Goal: Task Accomplishment & Management: Manage account settings

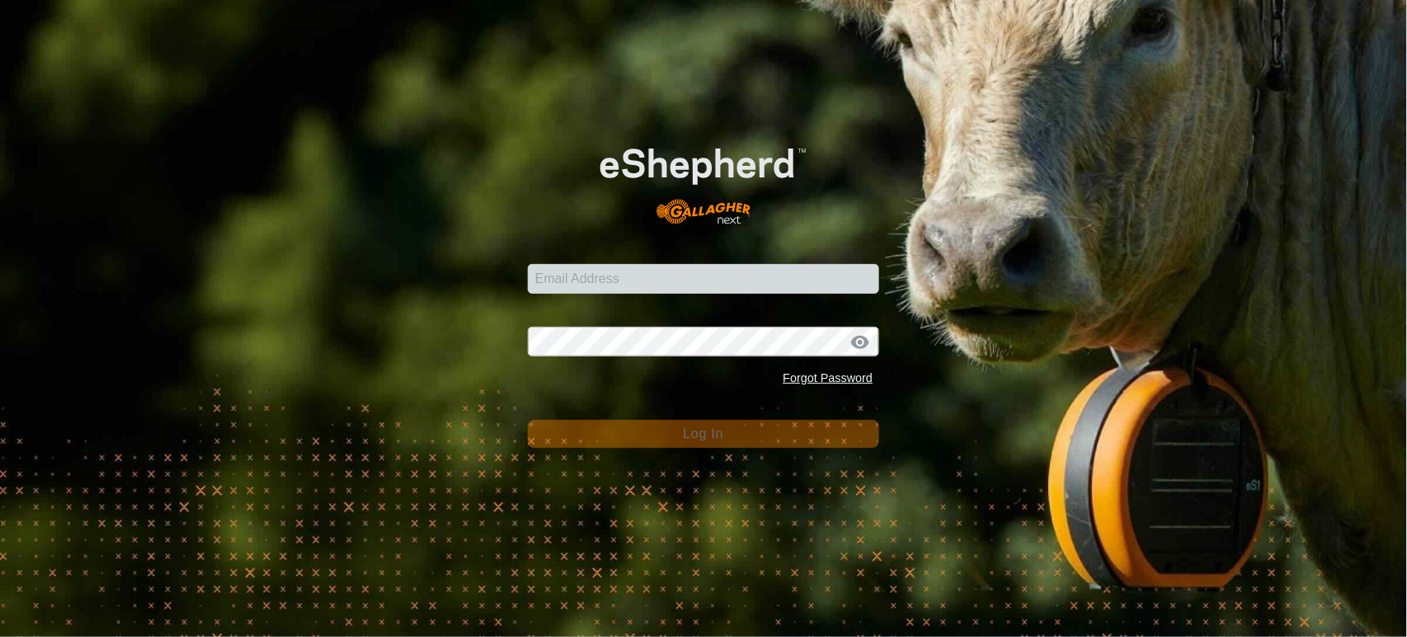
click at [646, 277] on input "Email Address" at bounding box center [704, 279] width 352 height 30
click at [671, 283] on input "Email Address" at bounding box center [704, 279] width 352 height 30
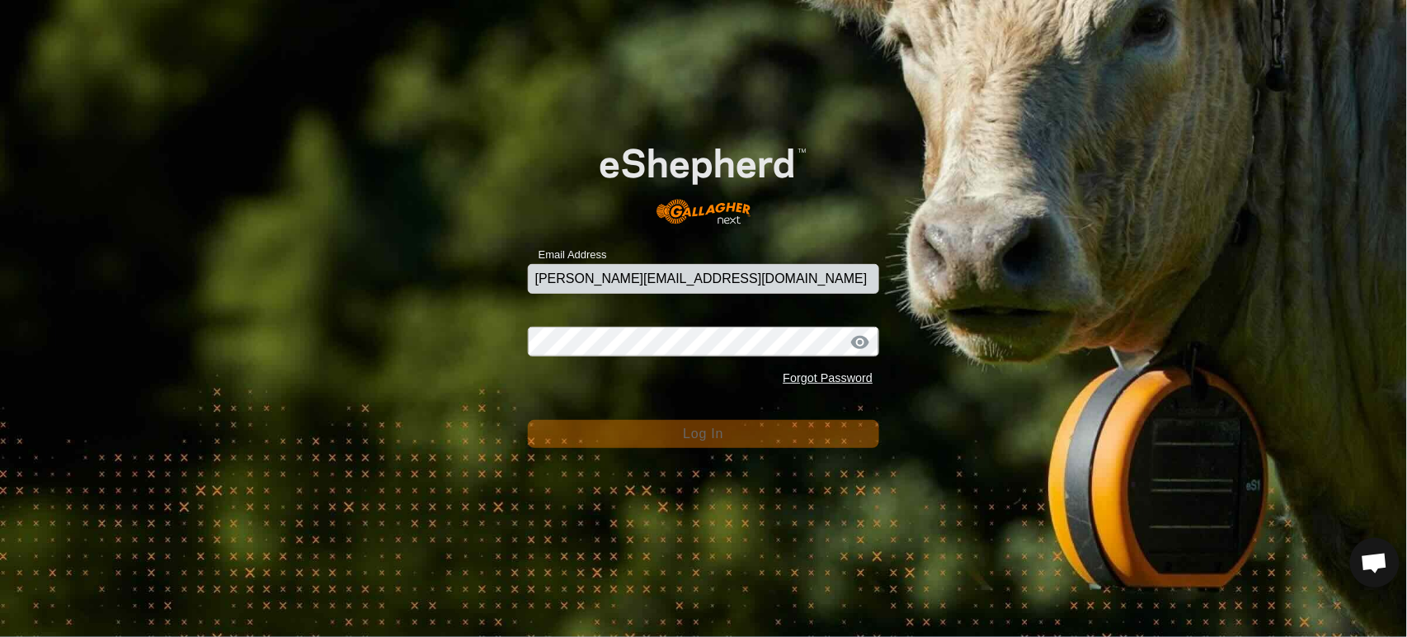
click at [858, 288] on input "andrew.macdonald103@gmail.com" at bounding box center [704, 279] width 352 height 30
click at [0, 636] on com-1password-button at bounding box center [0, 637] width 0 height 0
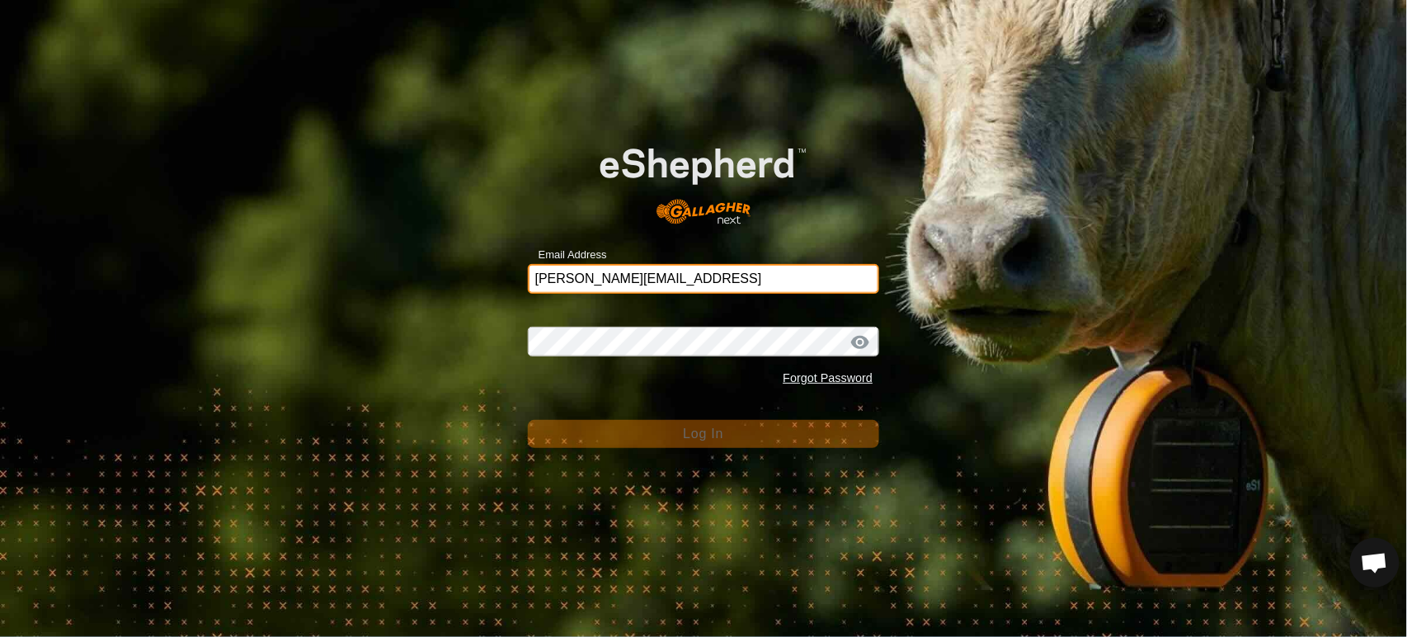
type input "andrew.macdonald103@gmail.com4"
click at [844, 276] on input "andrew.macdonald103@gmail.com4" at bounding box center [704, 279] width 352 height 30
click at [0, 636] on com-1password-button at bounding box center [0, 637] width 0 height 0
drag, startPoint x: 808, startPoint y: 283, endPoint x: 264, endPoint y: 262, distance: 544.9
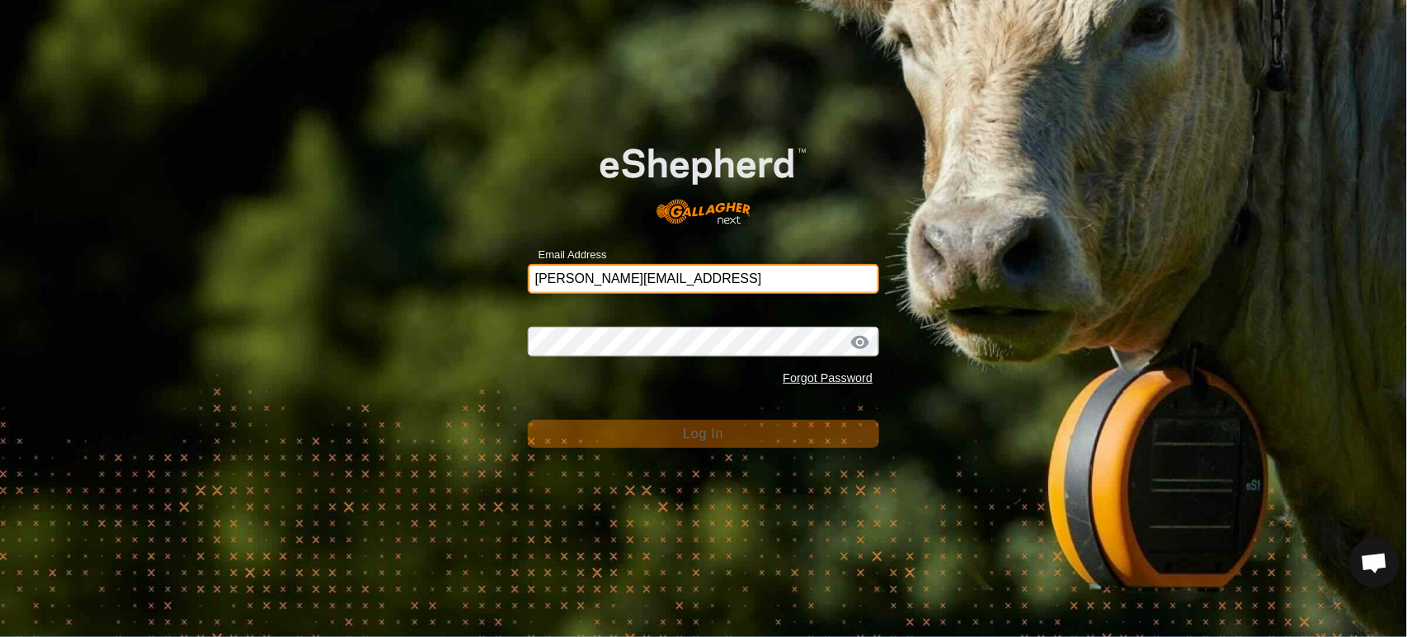
click at [264, 262] on div "Email Address andrew.macdonald103@gmail.com4 Password Forgot Password Log In" at bounding box center [703, 318] width 1407 height 637
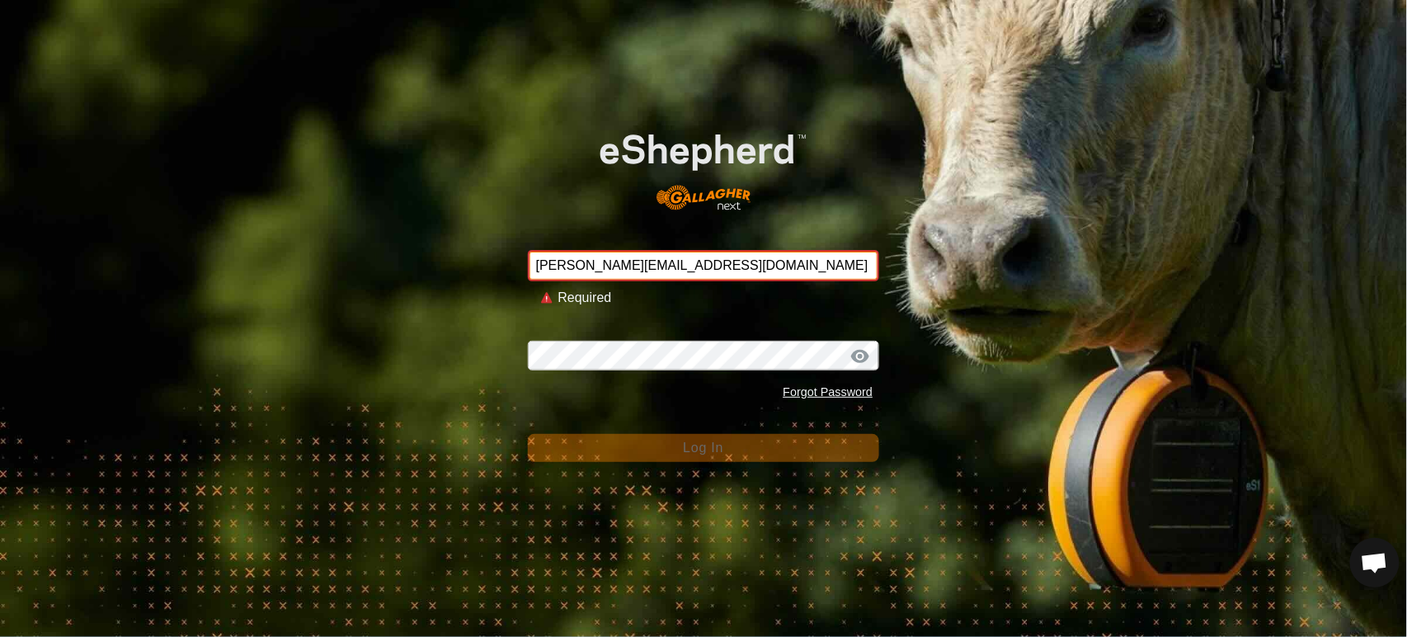
type input "andrew.macdonald103@gmail.com"
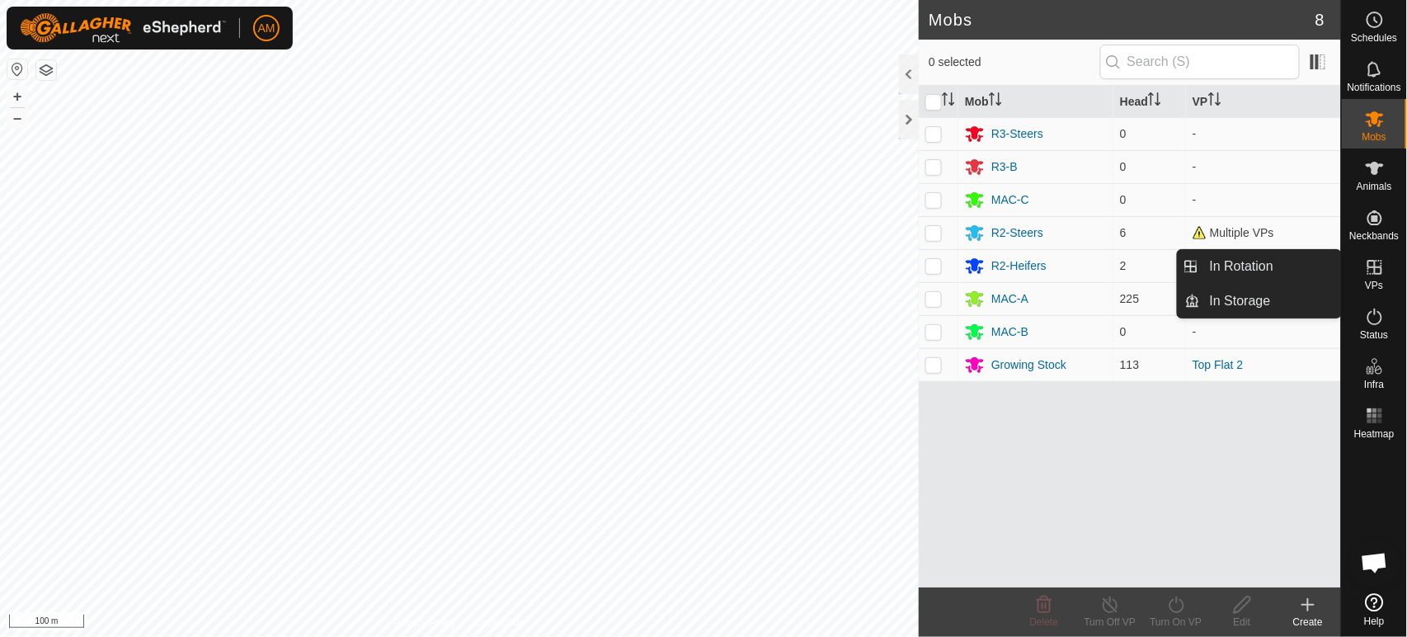
click at [1365, 267] on icon at bounding box center [1375, 267] width 20 height 20
click at [1287, 264] on link "In Rotation" at bounding box center [1270, 266] width 141 height 33
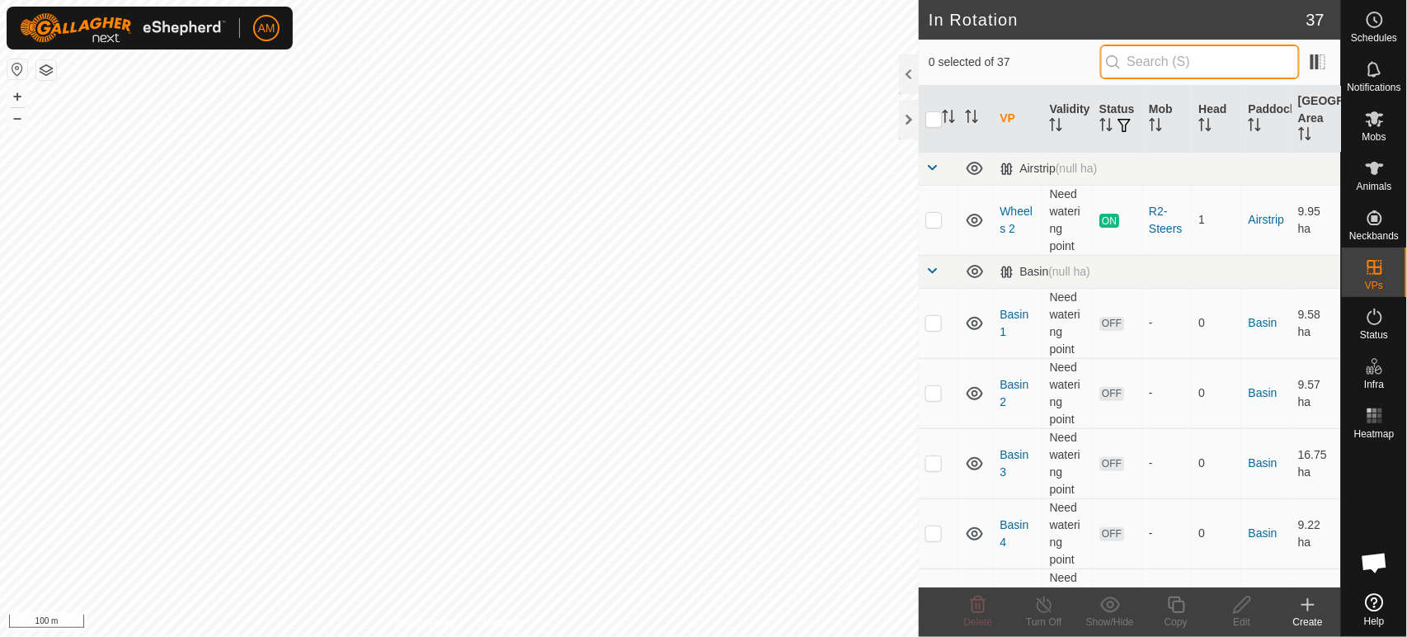
click at [1148, 72] on input "text" at bounding box center [1201, 62] width 200 height 35
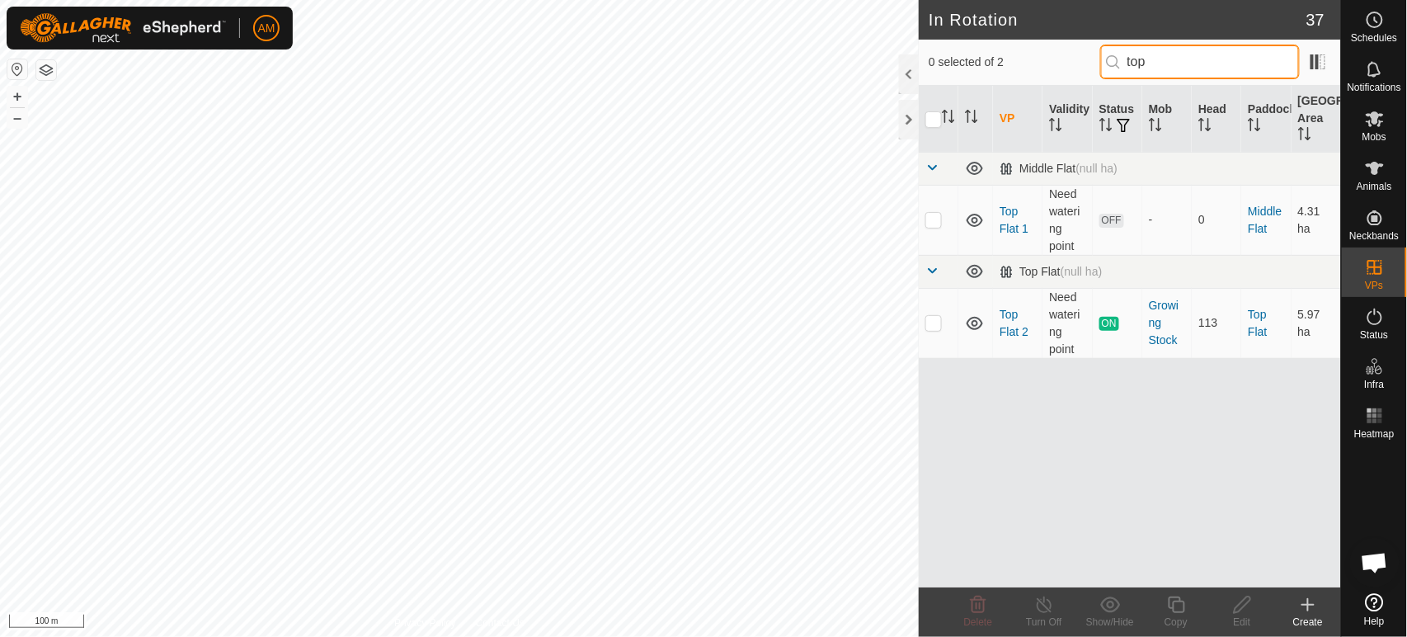
type input "top"
click at [934, 324] on p-checkbox at bounding box center [934, 322] width 16 height 13
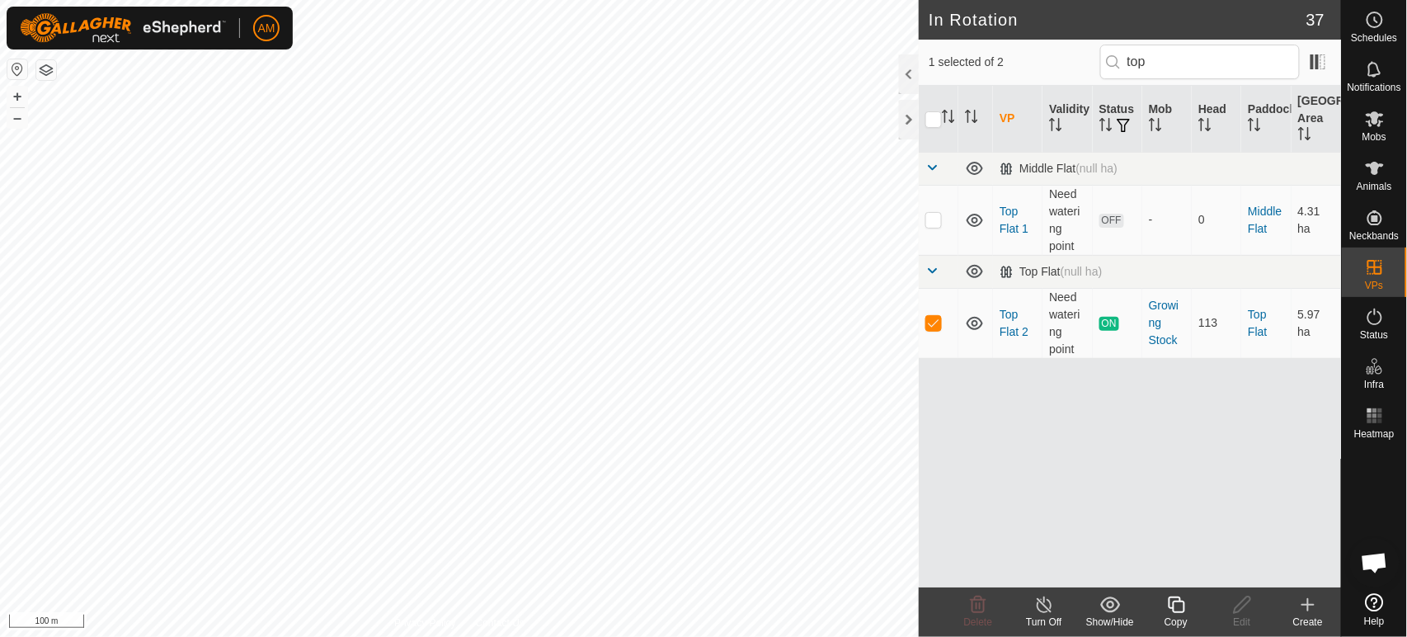
click at [1185, 610] on icon at bounding box center [1177, 605] width 21 height 20
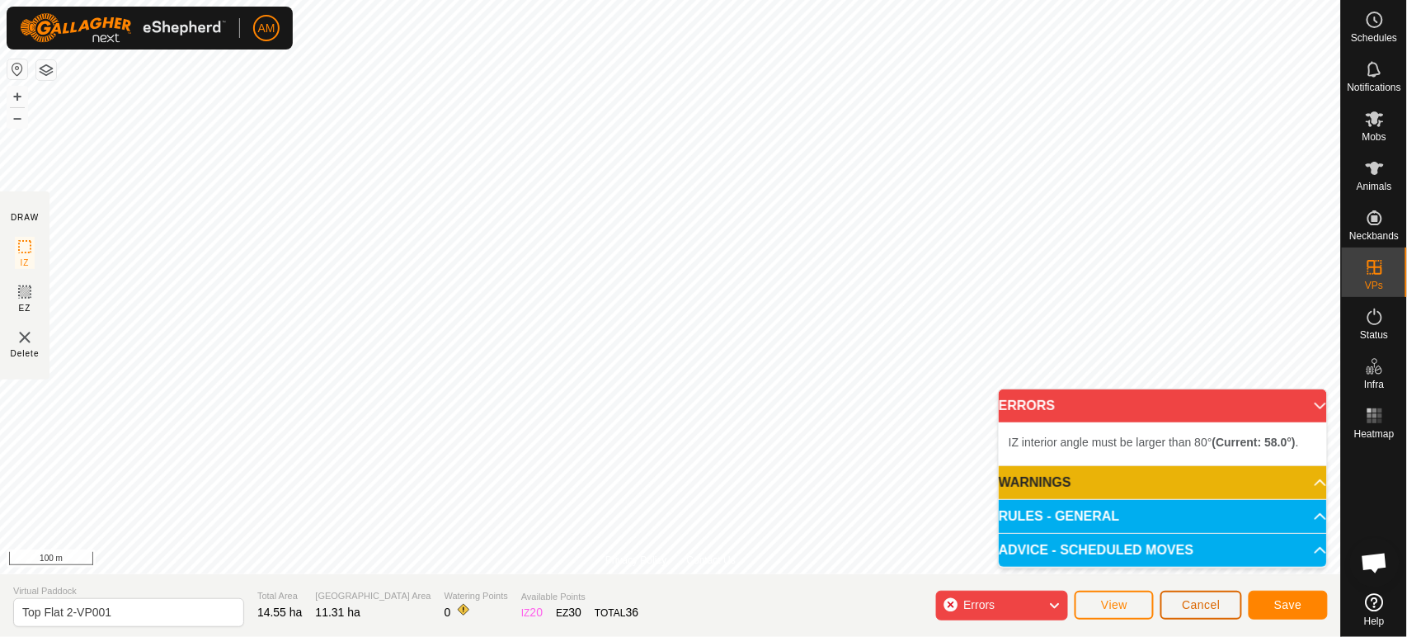
click at [1220, 606] on span "Cancel" at bounding box center [1201, 604] width 39 height 13
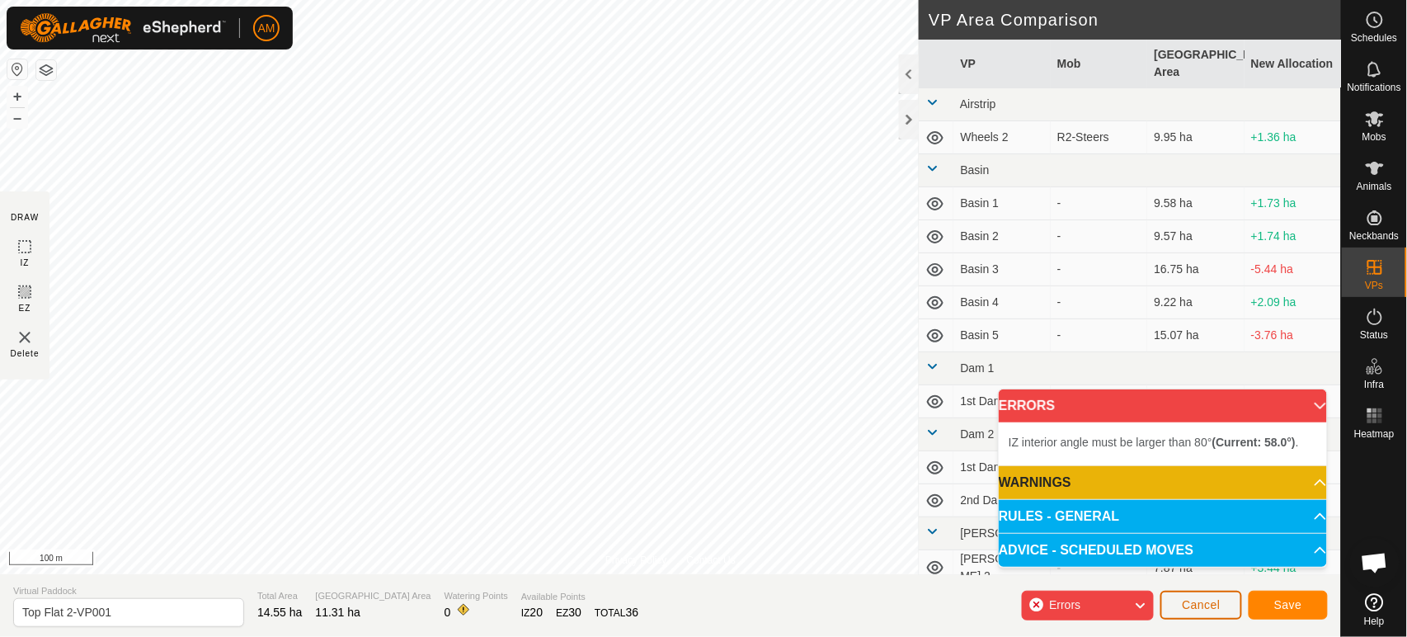
click at [1211, 595] on button "Cancel" at bounding box center [1202, 605] width 82 height 29
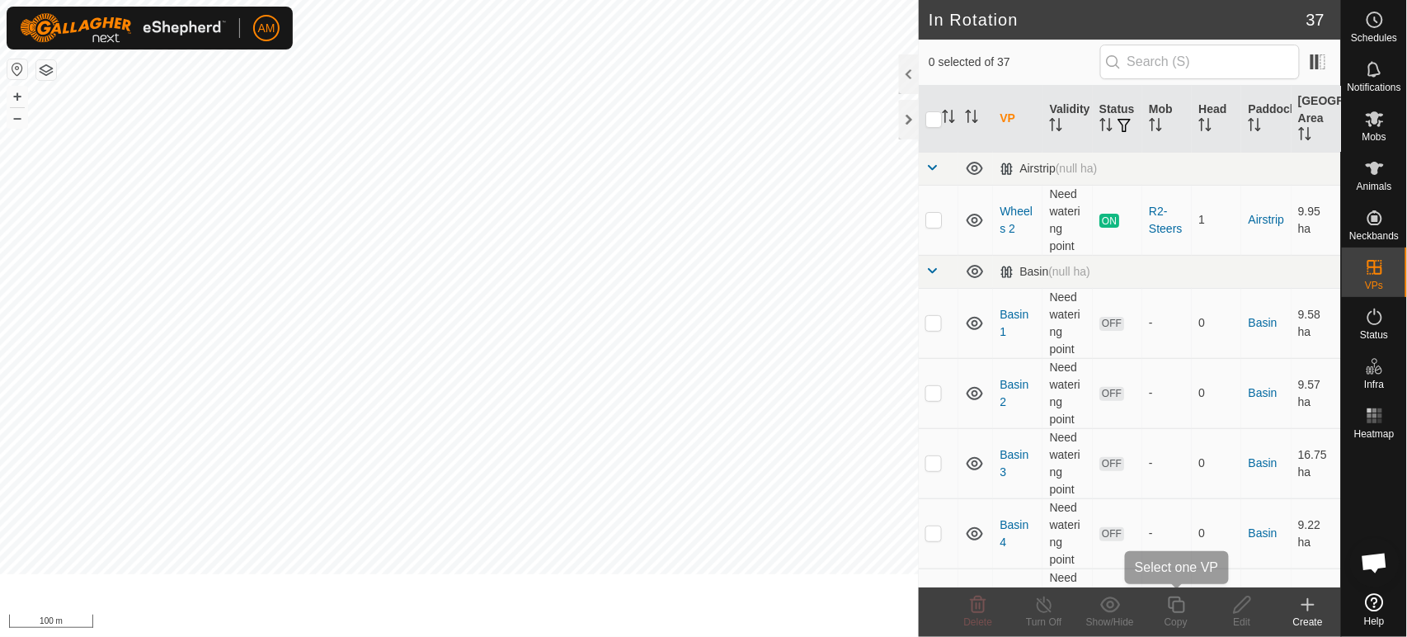
click at [1200, 612] on copy-svg-icon at bounding box center [1176, 605] width 66 height 20
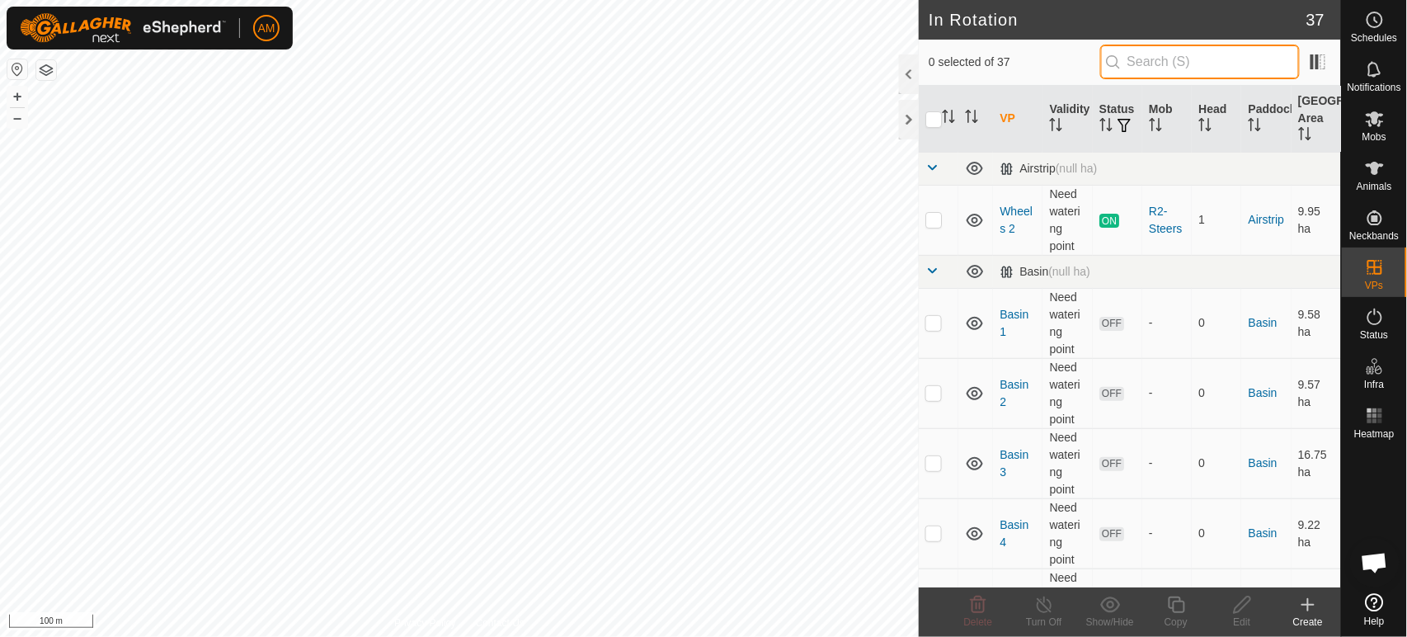
click at [1168, 59] on input "text" at bounding box center [1201, 62] width 200 height 35
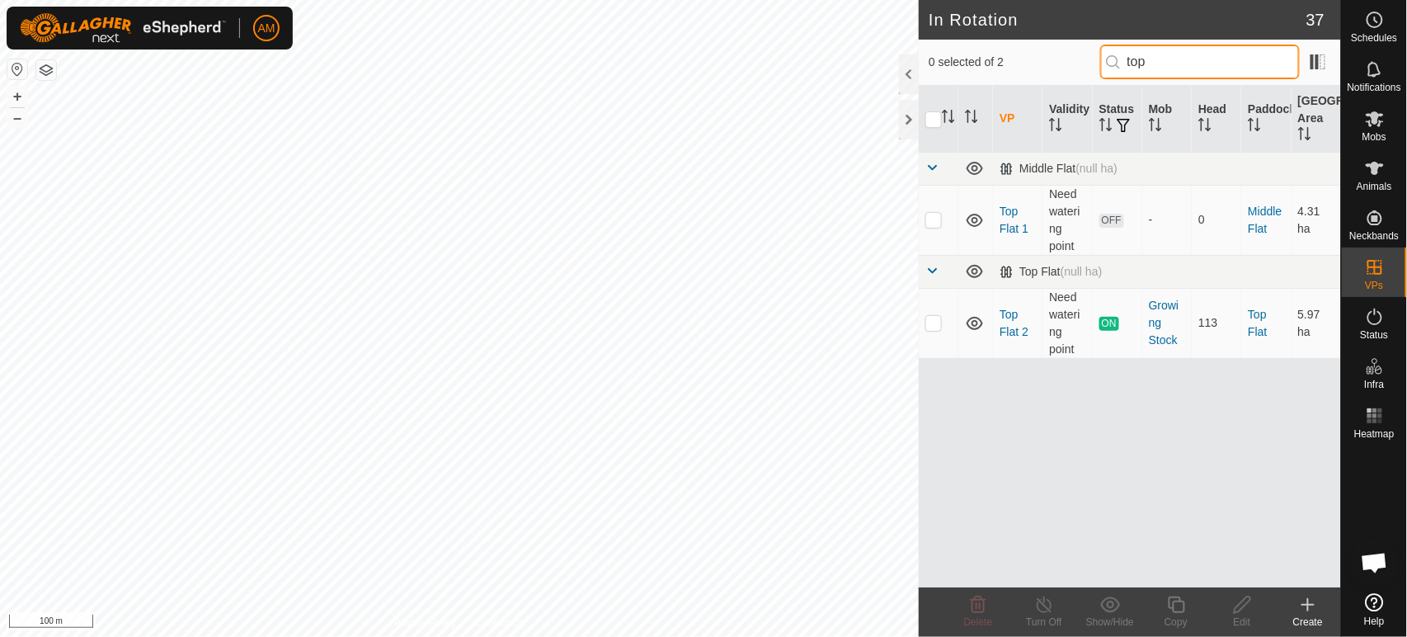
type input "top"
click at [934, 332] on td at bounding box center [939, 323] width 40 height 70
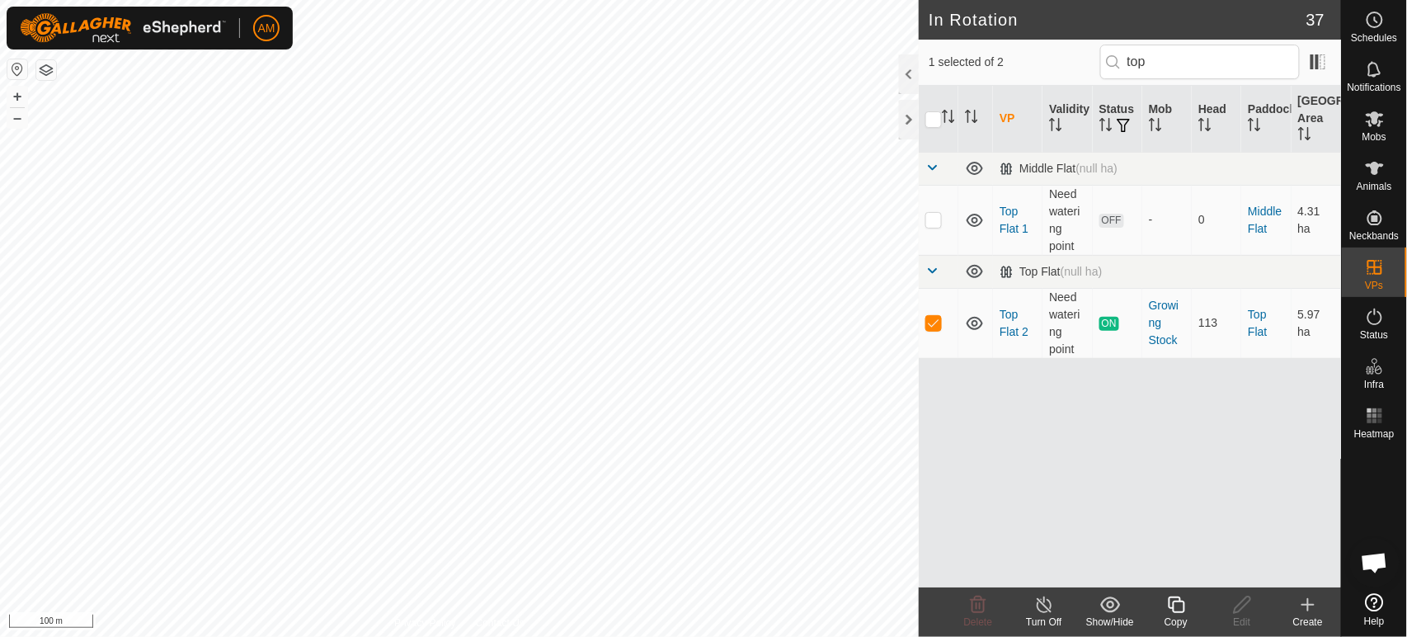
click at [1179, 615] on div "Copy" at bounding box center [1176, 622] width 66 height 15
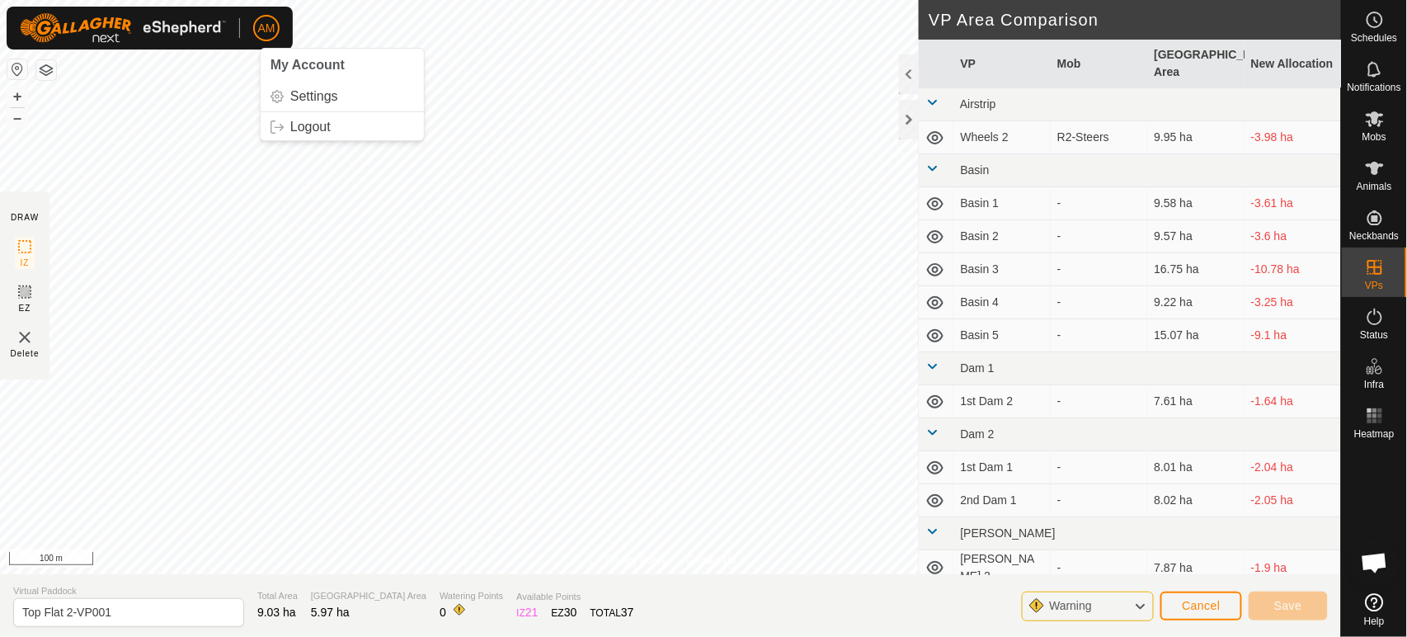
click at [273, 38] on div "AM My Account Settings Logout Schedules Notifications Mobs Animals Neckbands VP…" at bounding box center [703, 318] width 1407 height 637
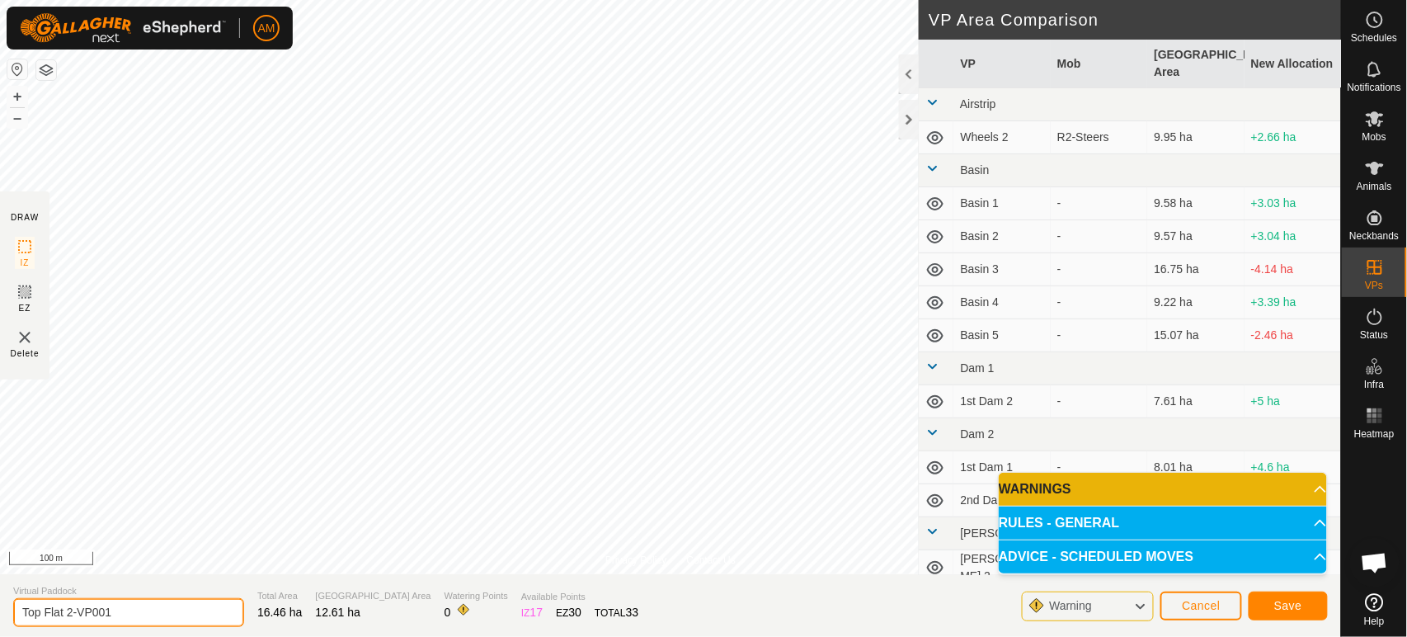
drag, startPoint x: 133, startPoint y: 621, endPoint x: 70, endPoint y: 610, distance: 63.6
click at [70, 610] on input "Top Flat 2-VP001" at bounding box center [128, 612] width 231 height 29
type input "Top Flat 3"
click at [1276, 613] on button "Save" at bounding box center [1288, 606] width 79 height 29
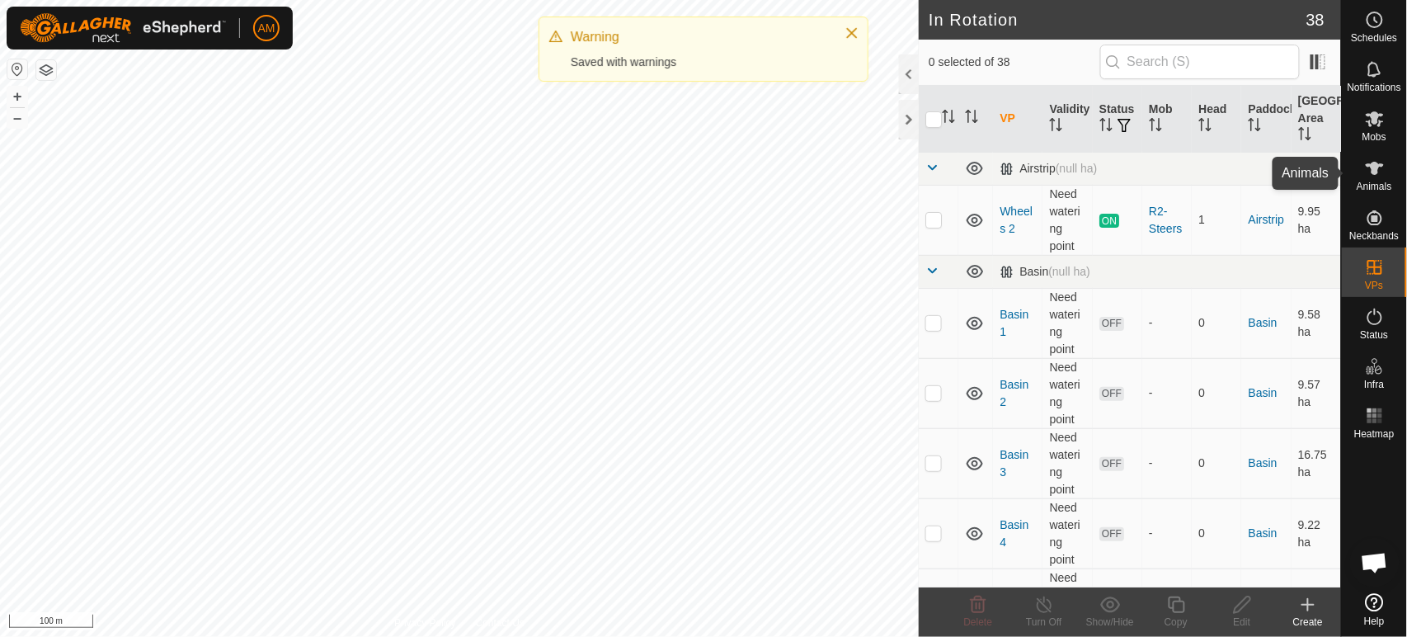
click at [1375, 172] on icon at bounding box center [1375, 168] width 18 height 13
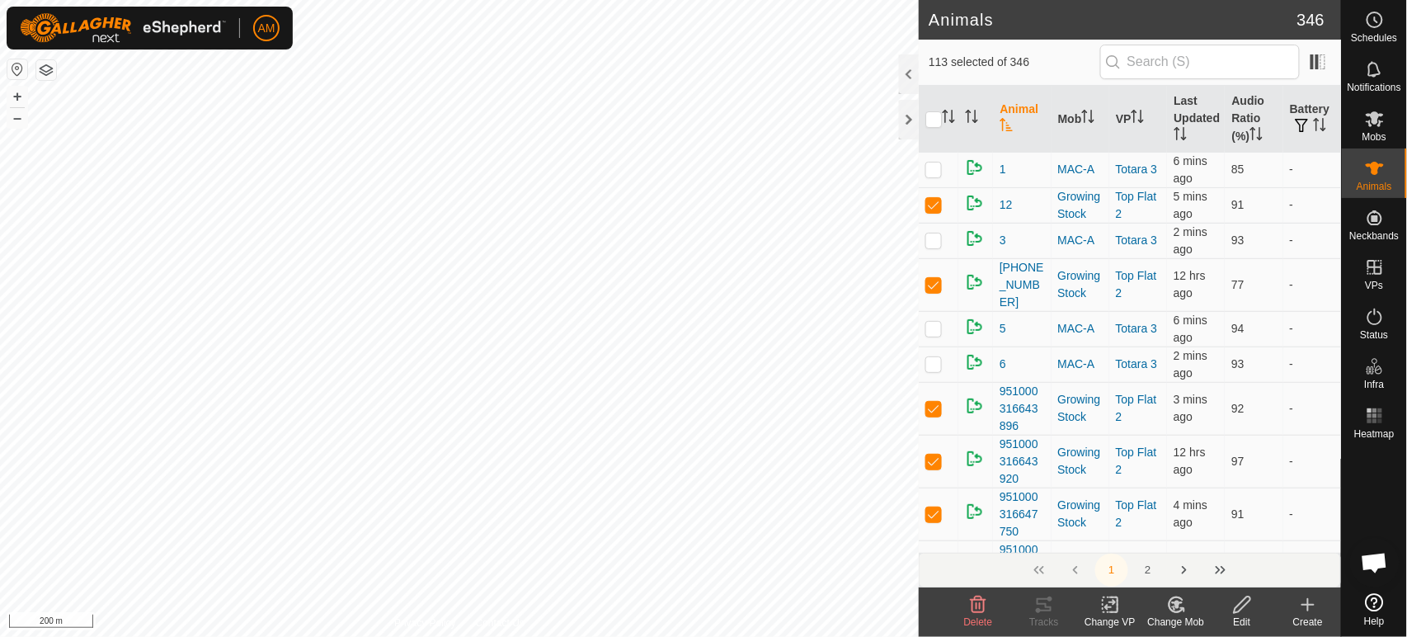
click at [1091, 611] on change-vp-svg-icon at bounding box center [1110, 605] width 66 height 20
click at [1105, 523] on link "Choose VP..." at bounding box center [1160, 533] width 163 height 33
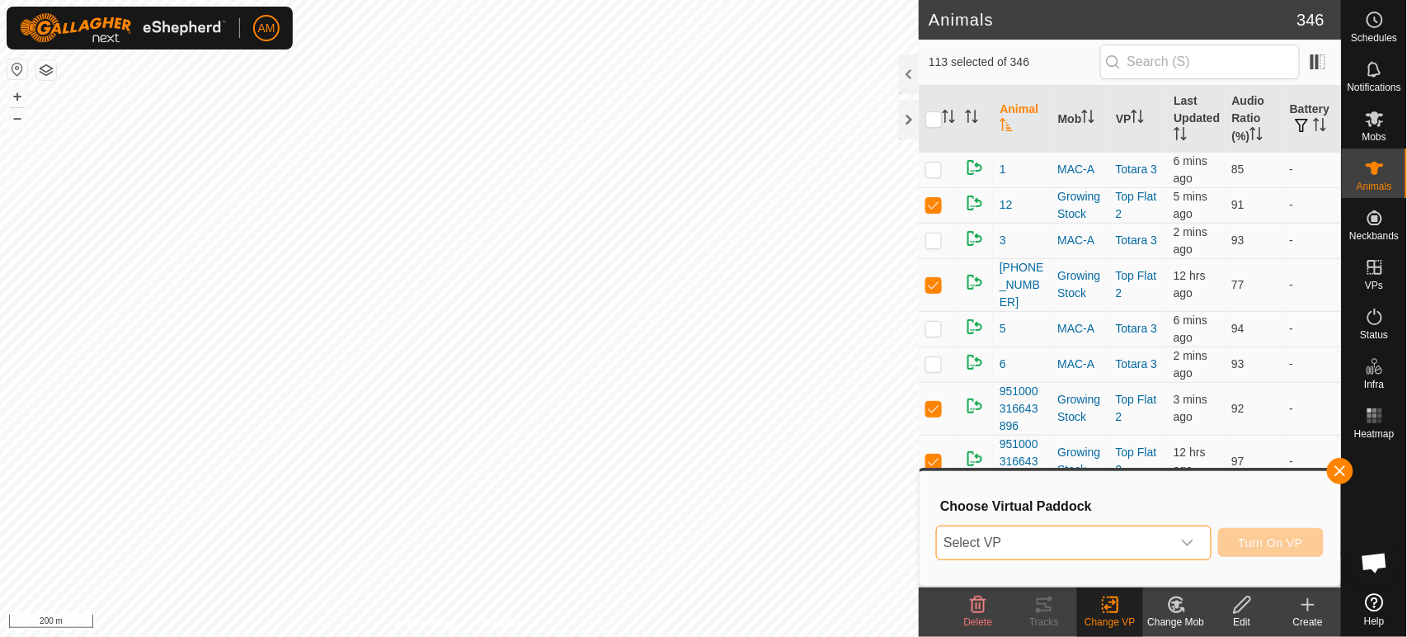
click at [1076, 540] on span "Select VP" at bounding box center [1053, 542] width 233 height 33
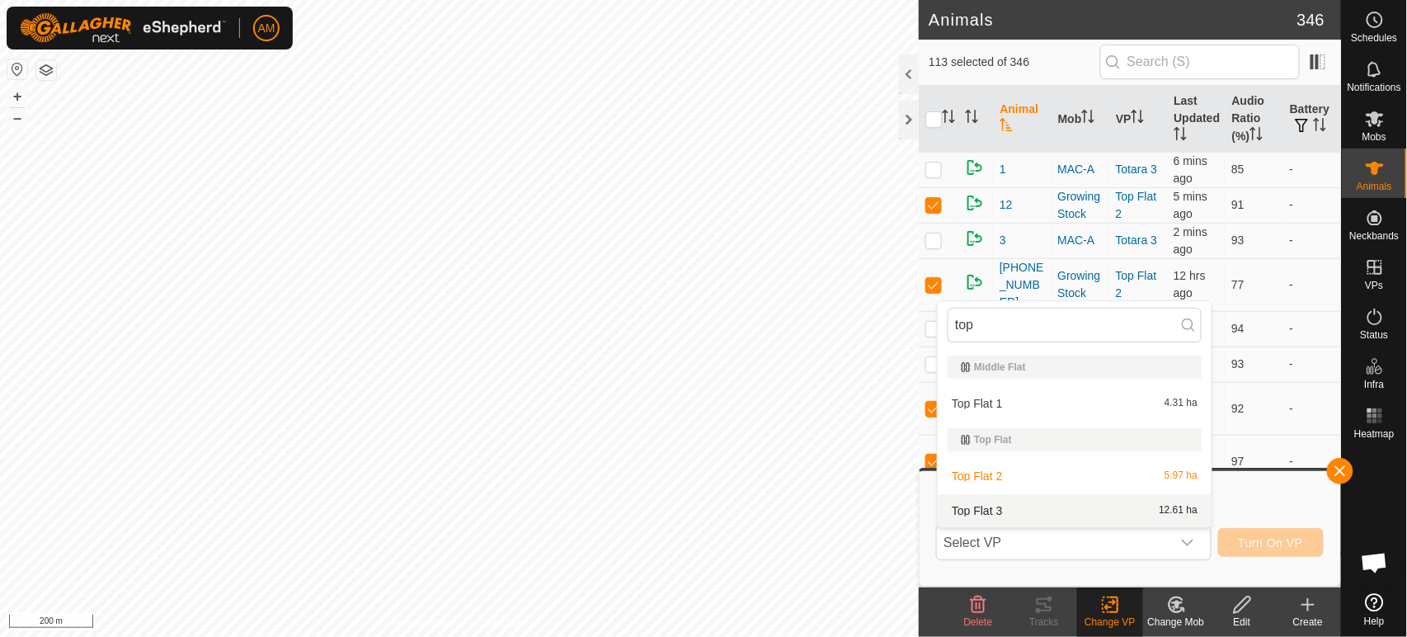
type input "top"
click at [966, 499] on li "Top Flat 3 12.61 ha" at bounding box center [1075, 510] width 274 height 33
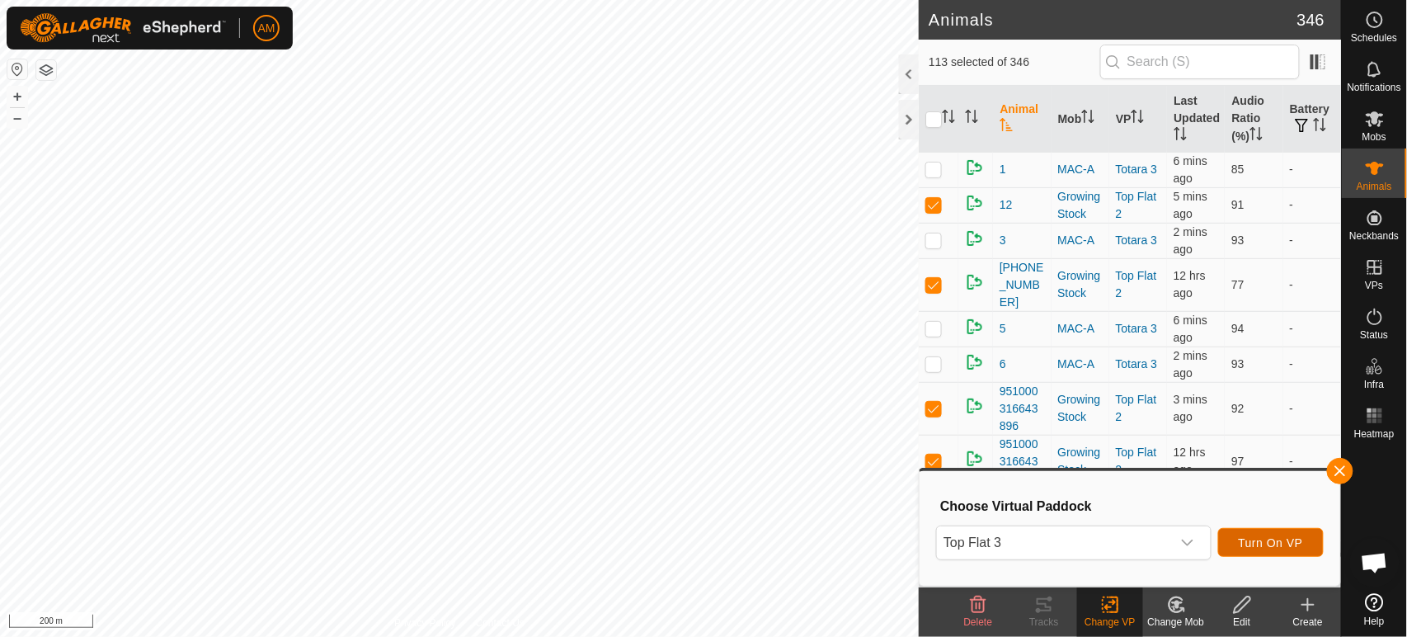
click at [1295, 539] on span "Turn On VP" at bounding box center [1271, 542] width 64 height 13
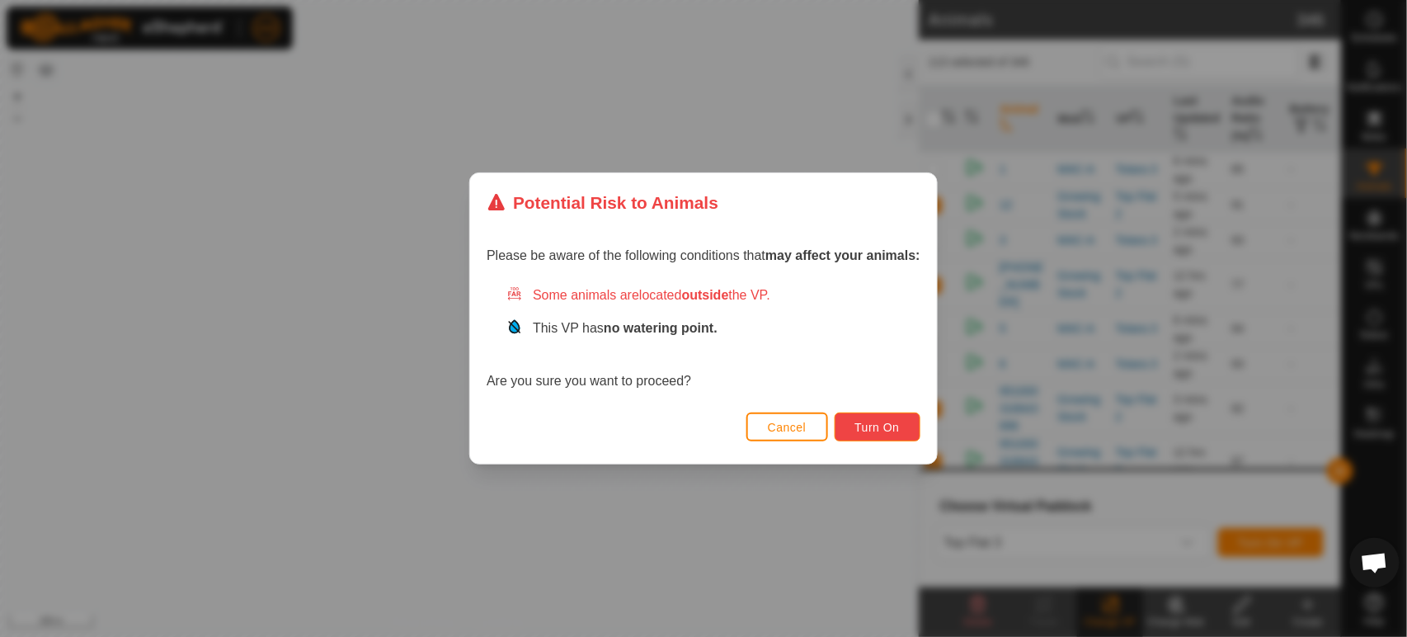
click at [898, 427] on span "Turn On" at bounding box center [878, 427] width 45 height 13
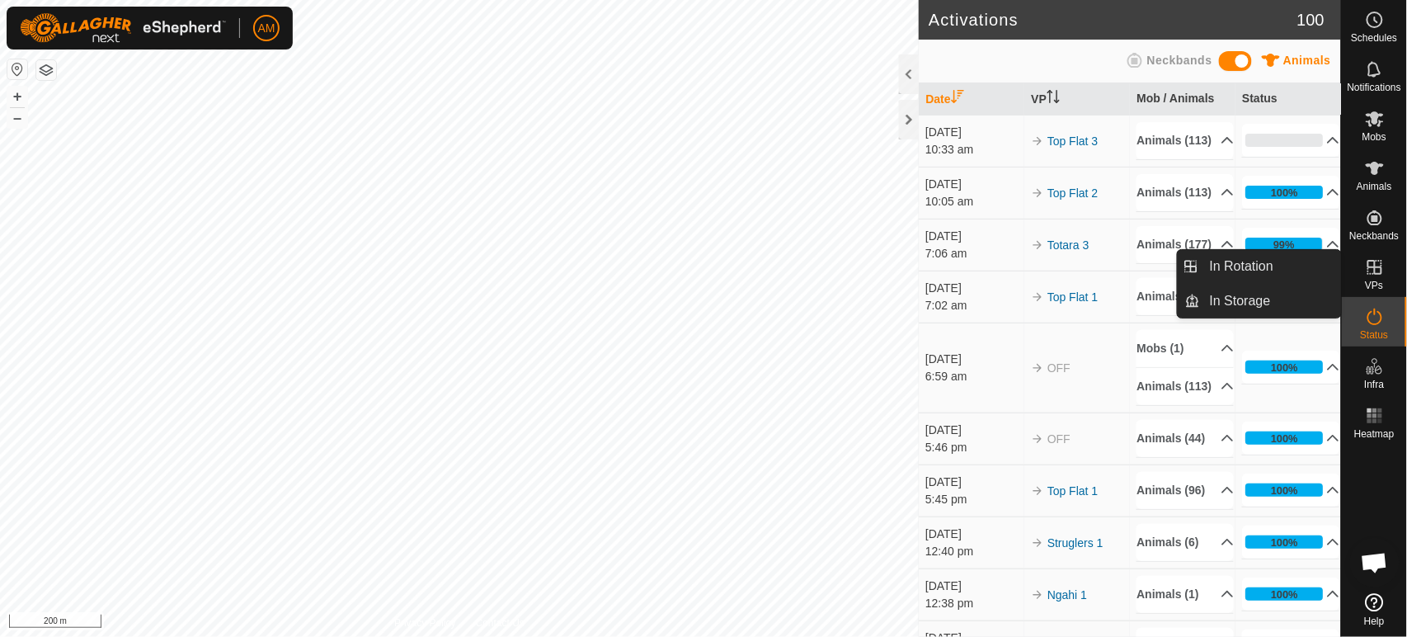
click at [1315, 267] on link "In Rotation" at bounding box center [1270, 266] width 141 height 33
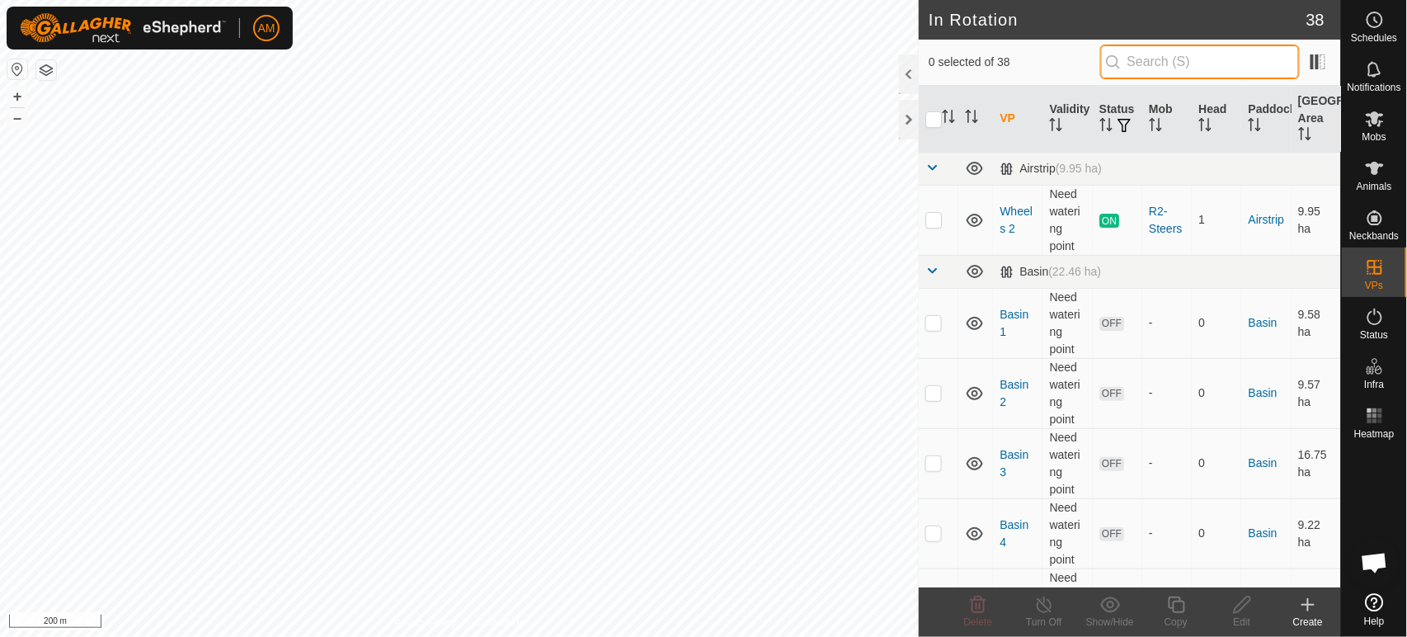
click at [1161, 63] on input "text" at bounding box center [1201, 62] width 200 height 35
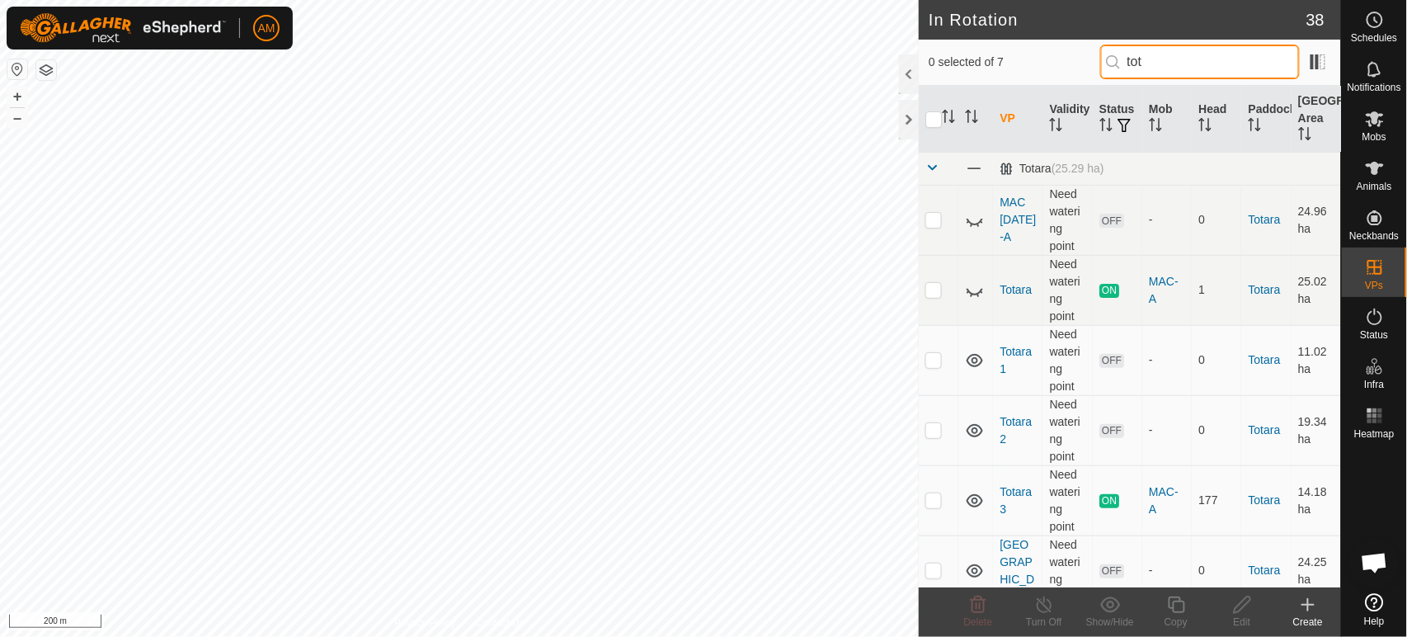
type input "tot"
drag, startPoint x: 920, startPoint y: 499, endPoint x: 929, endPoint y: 495, distance: 10.0
click at [921, 498] on td at bounding box center [939, 500] width 40 height 70
checkbox input "true"
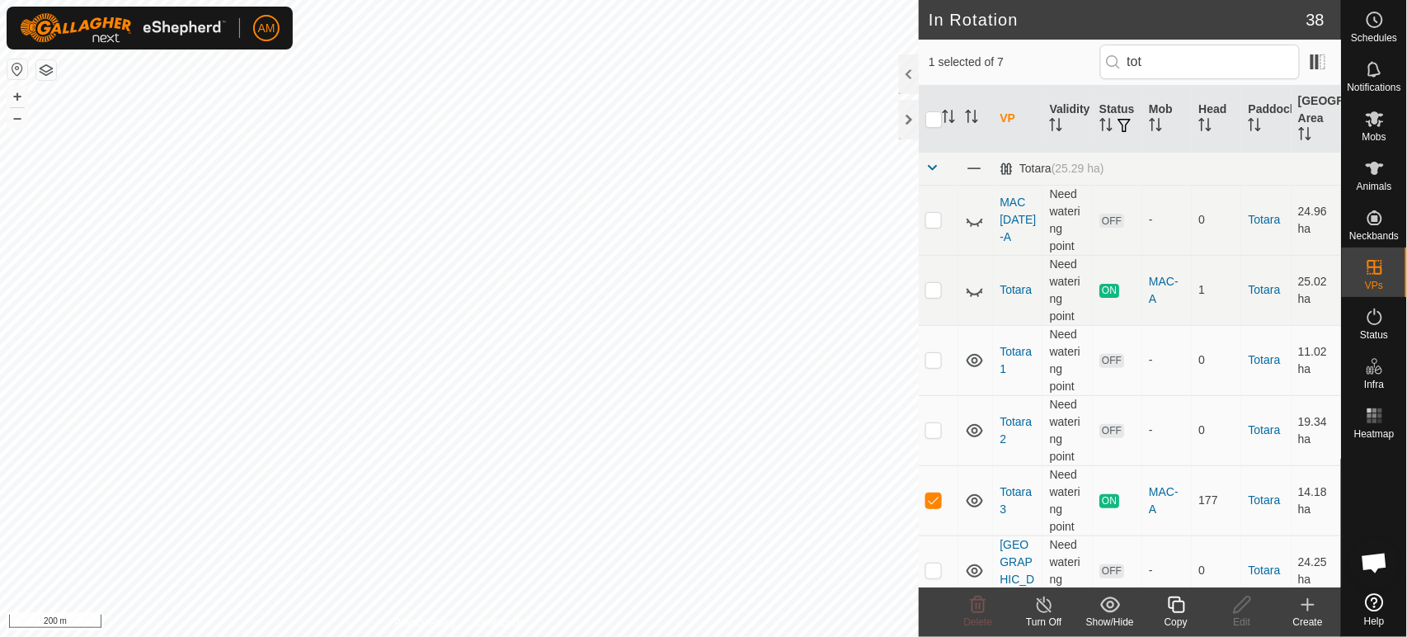
click at [1167, 614] on icon at bounding box center [1177, 605] width 21 height 20
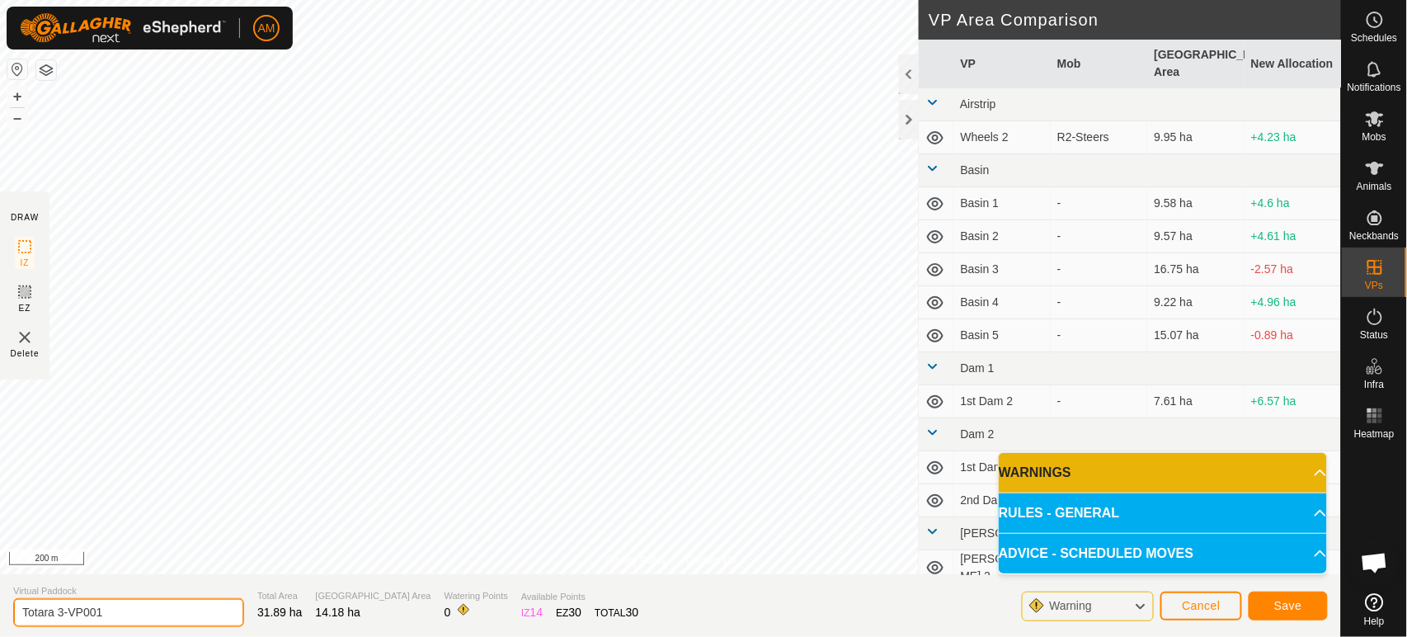
drag, startPoint x: 124, startPoint y: 617, endPoint x: 0, endPoint y: 596, distance: 125.5
click at [0, 596] on section "Virtual Paddock Totara 3-VP001 Total Area 31.89 ha Grazing Area 14.18 ha Wateri…" at bounding box center [670, 605] width 1341 height 63
type input "Walkers Worry"
click at [1277, 611] on span "Save" at bounding box center [1289, 605] width 28 height 13
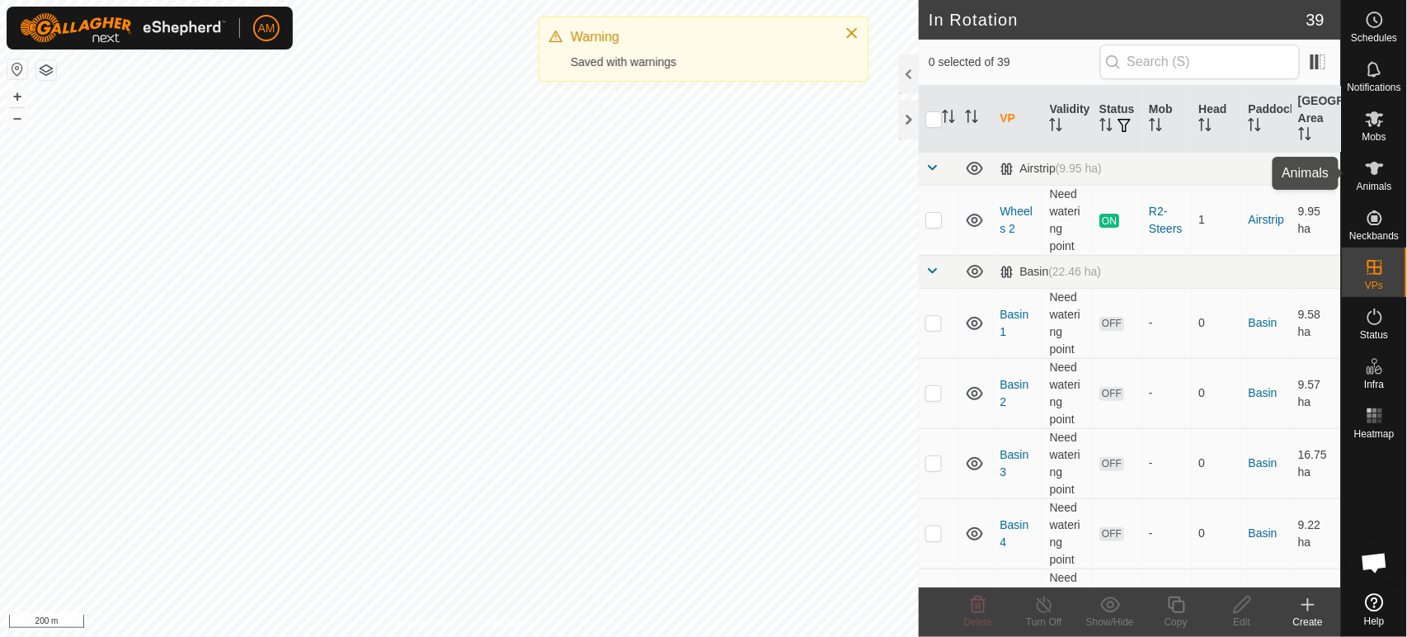
click at [1369, 167] on icon at bounding box center [1375, 168] width 20 height 20
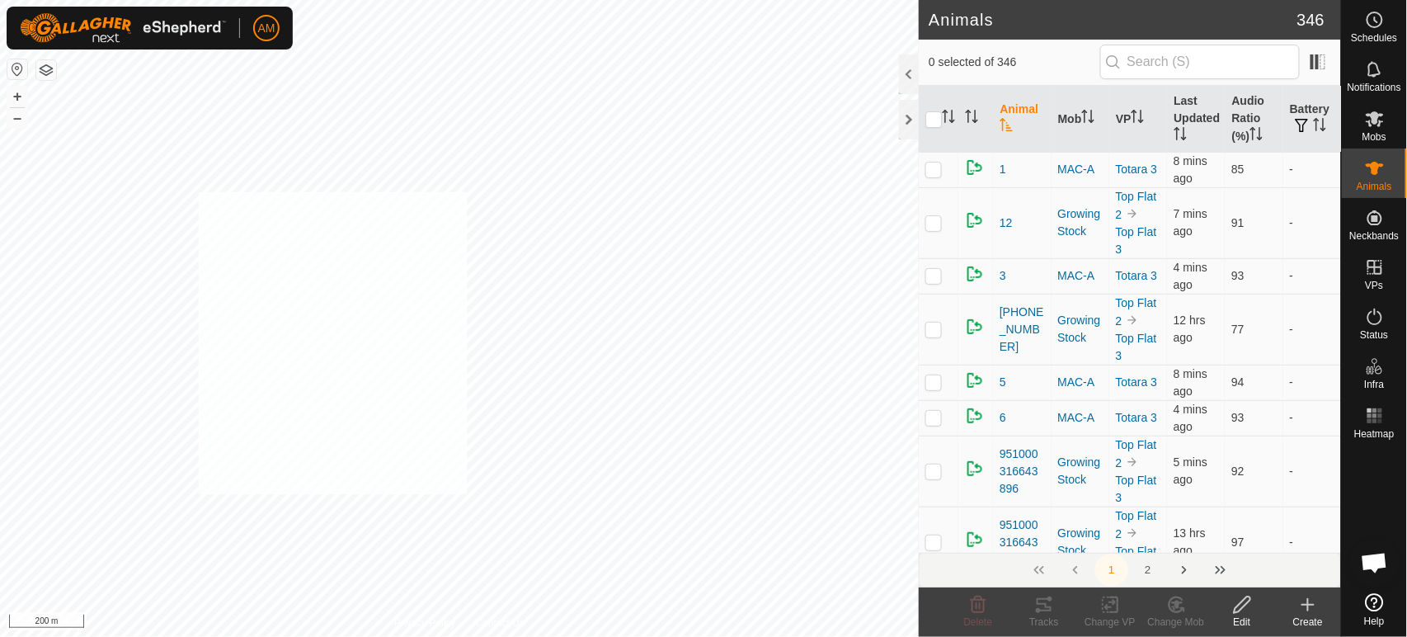
checkbox input "true"
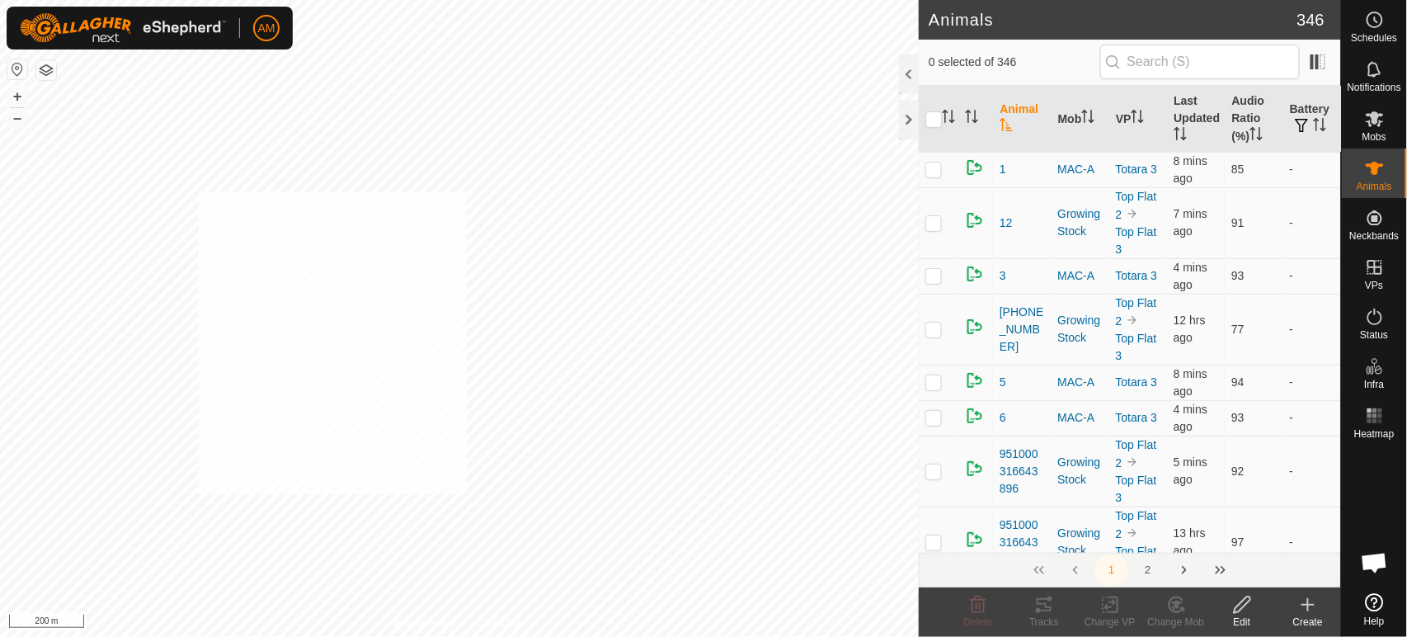
checkbox input "true"
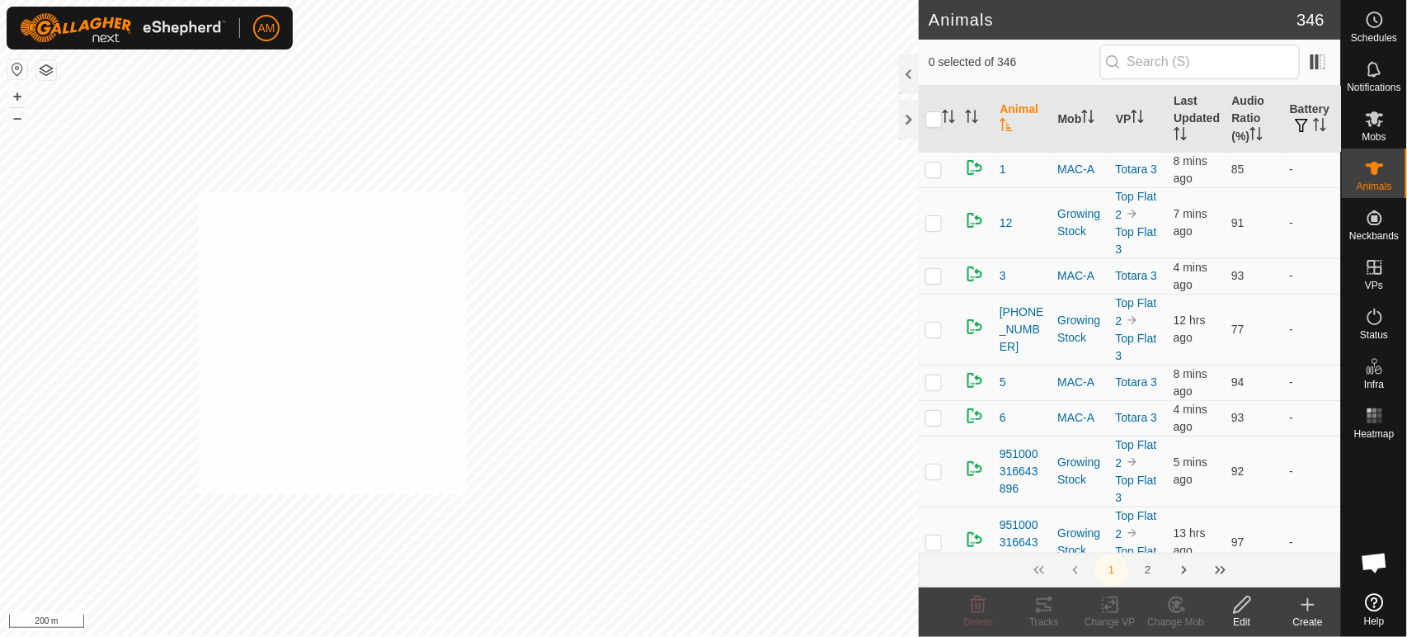
checkbox input "true"
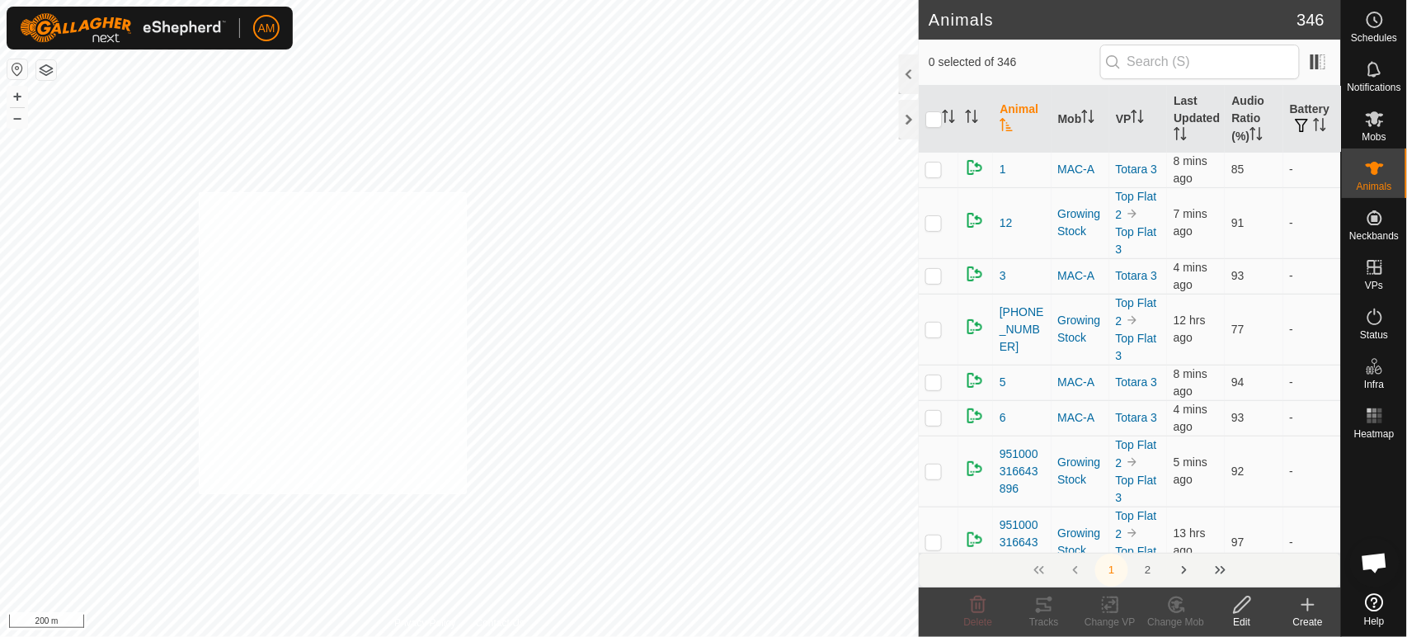
checkbox input "true"
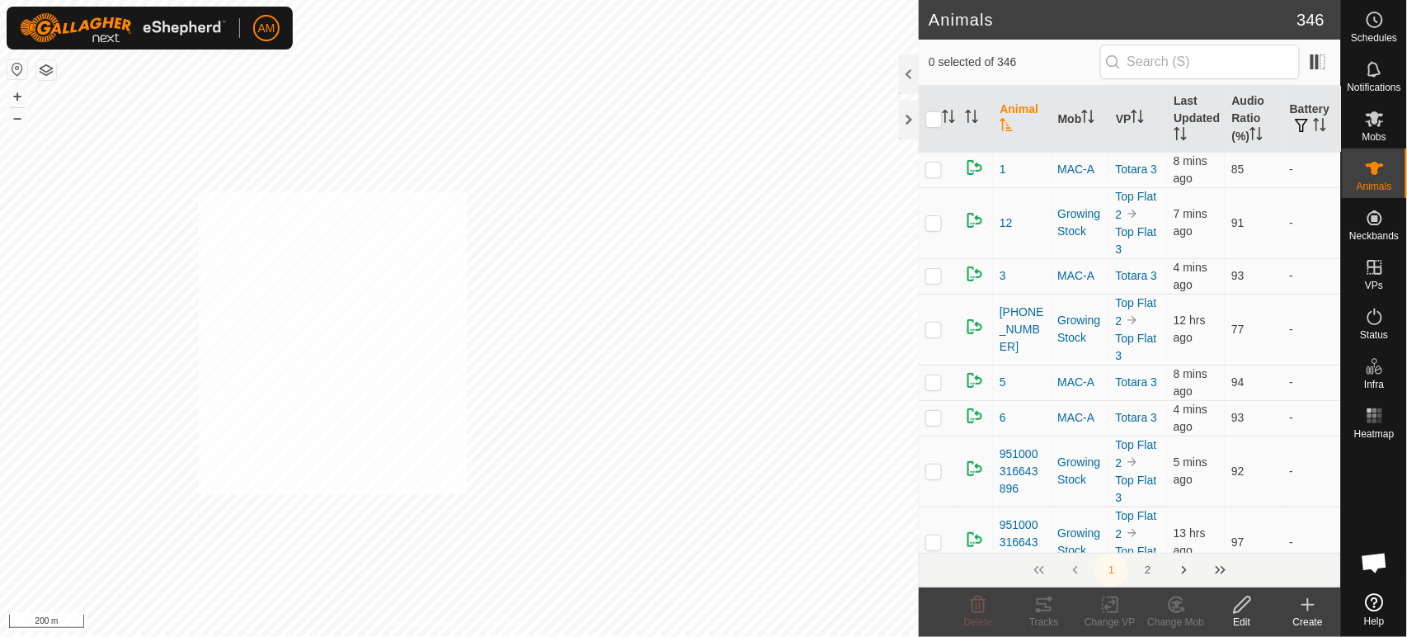
checkbox input "true"
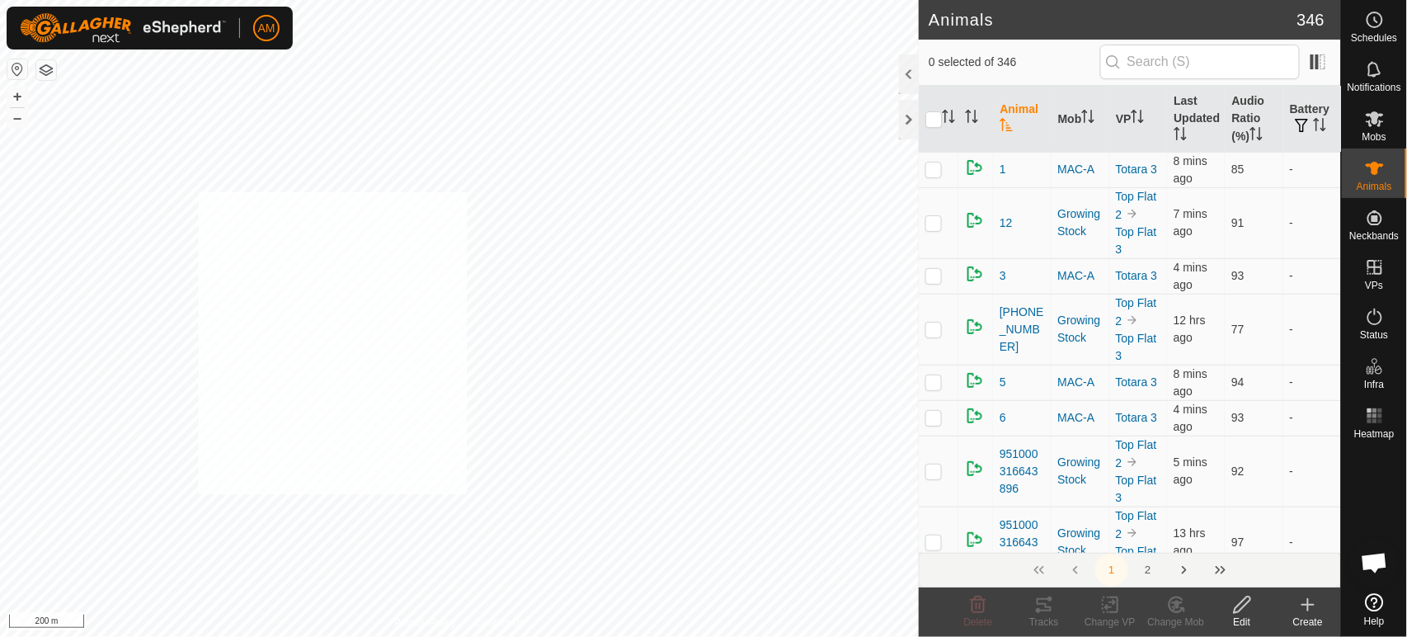
checkbox input "true"
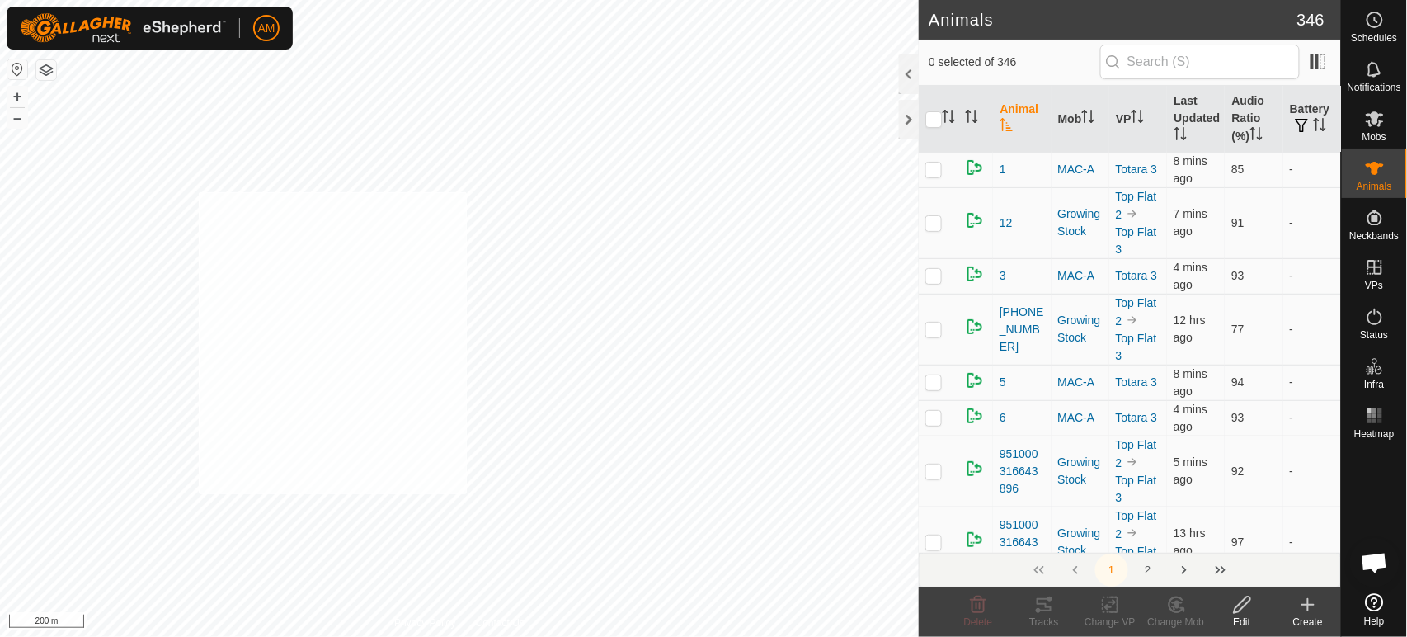
checkbox input "true"
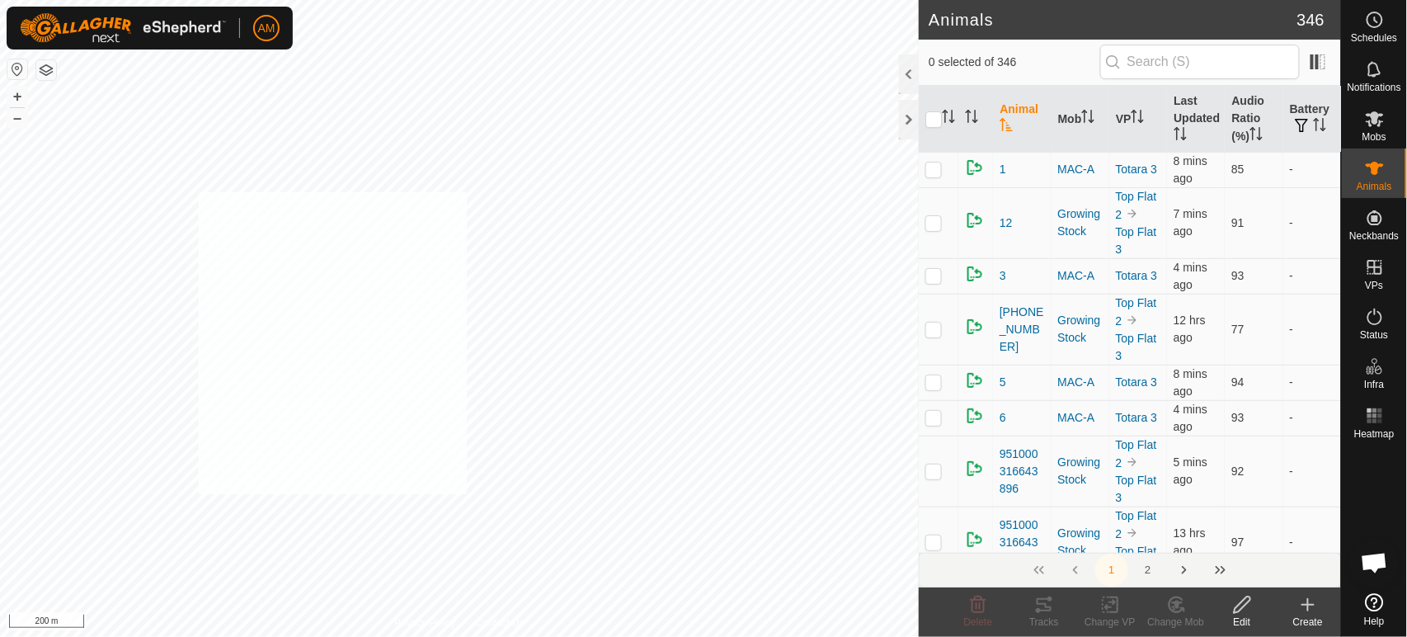
checkbox input "true"
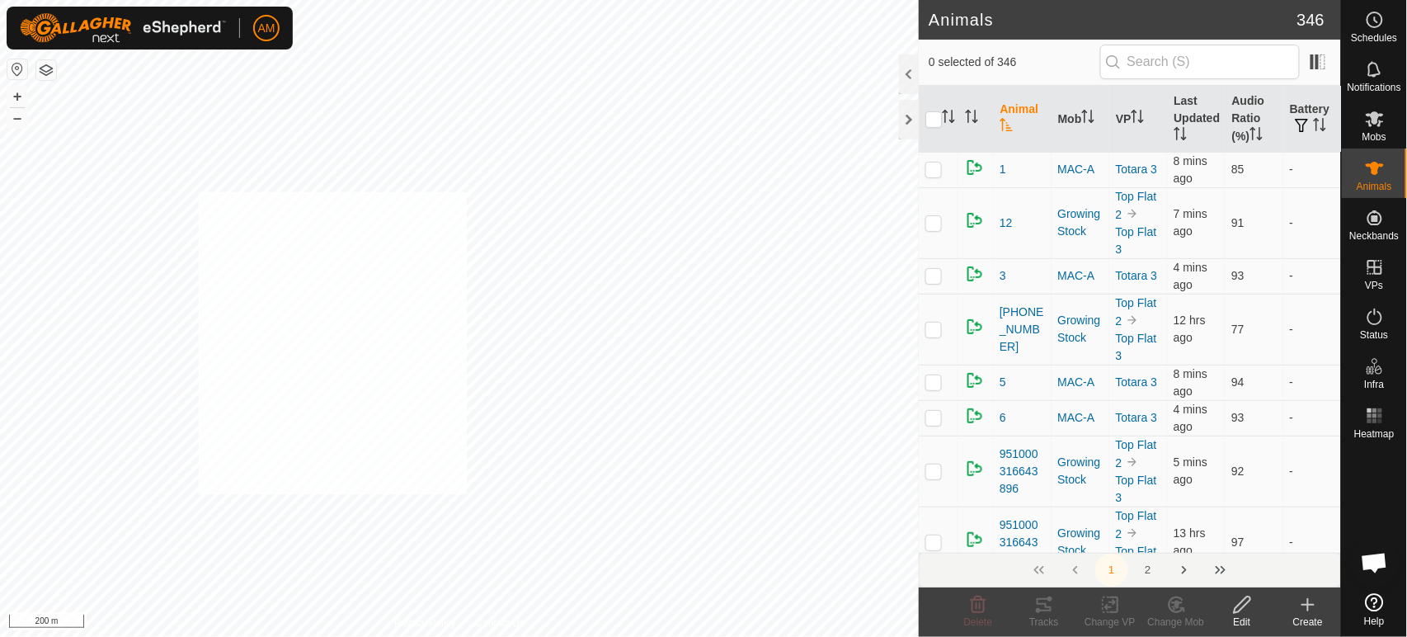
checkbox input "true"
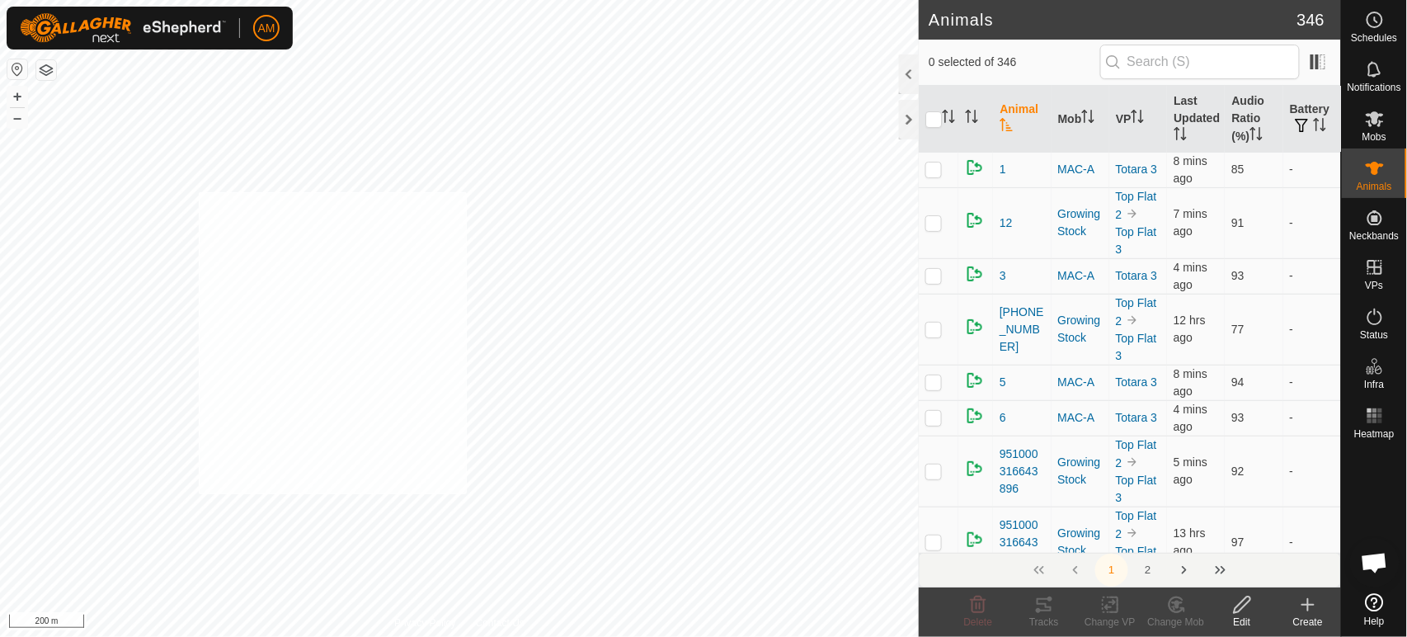
checkbox input "true"
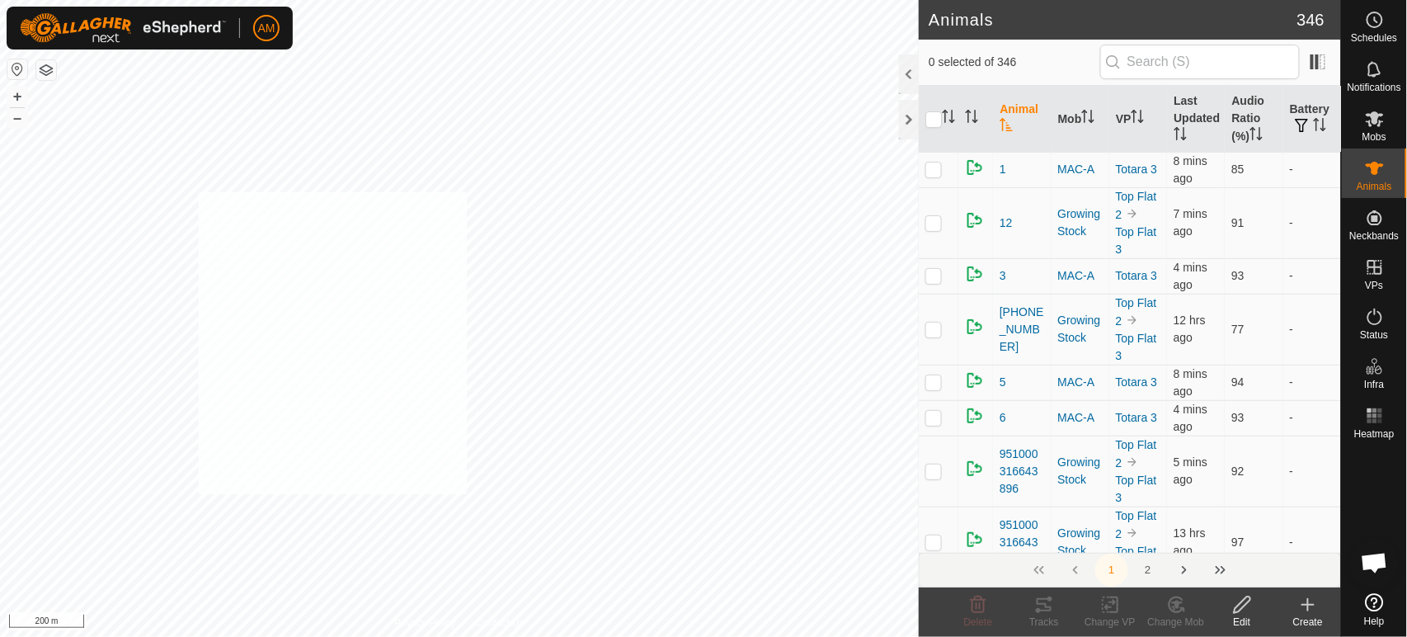
checkbox input "true"
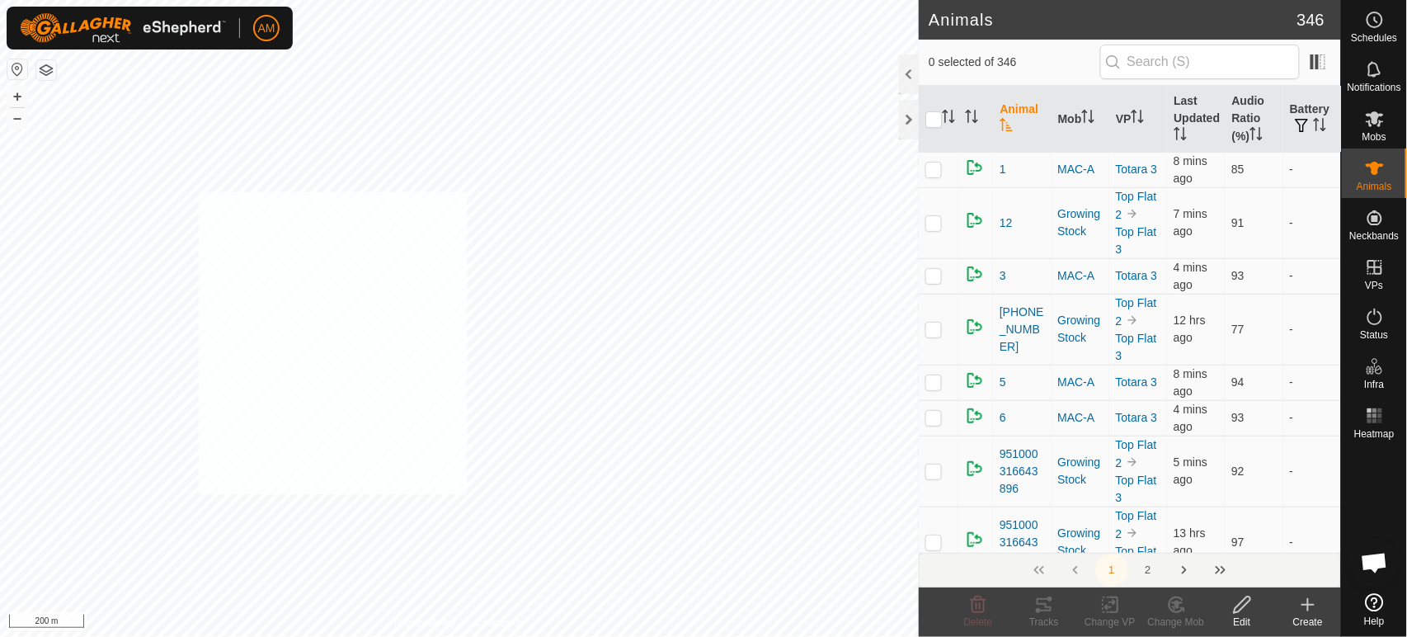
checkbox input "true"
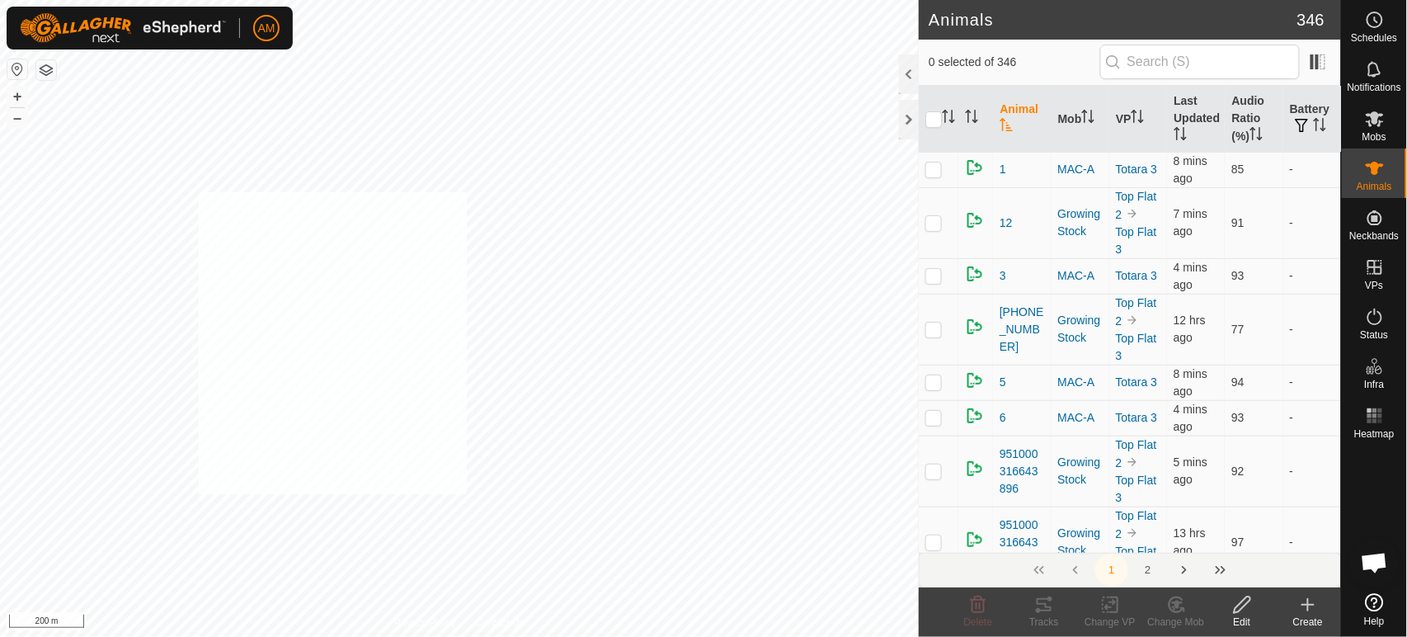
checkbox input "true"
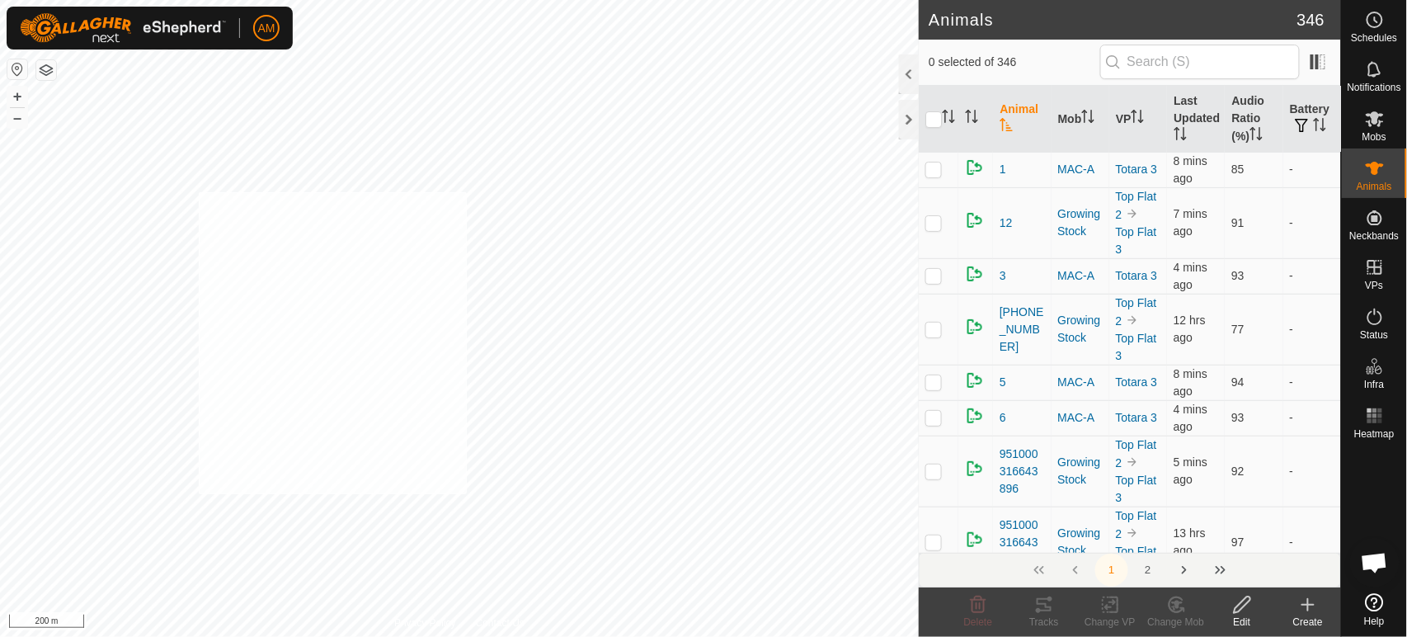
checkbox input "true"
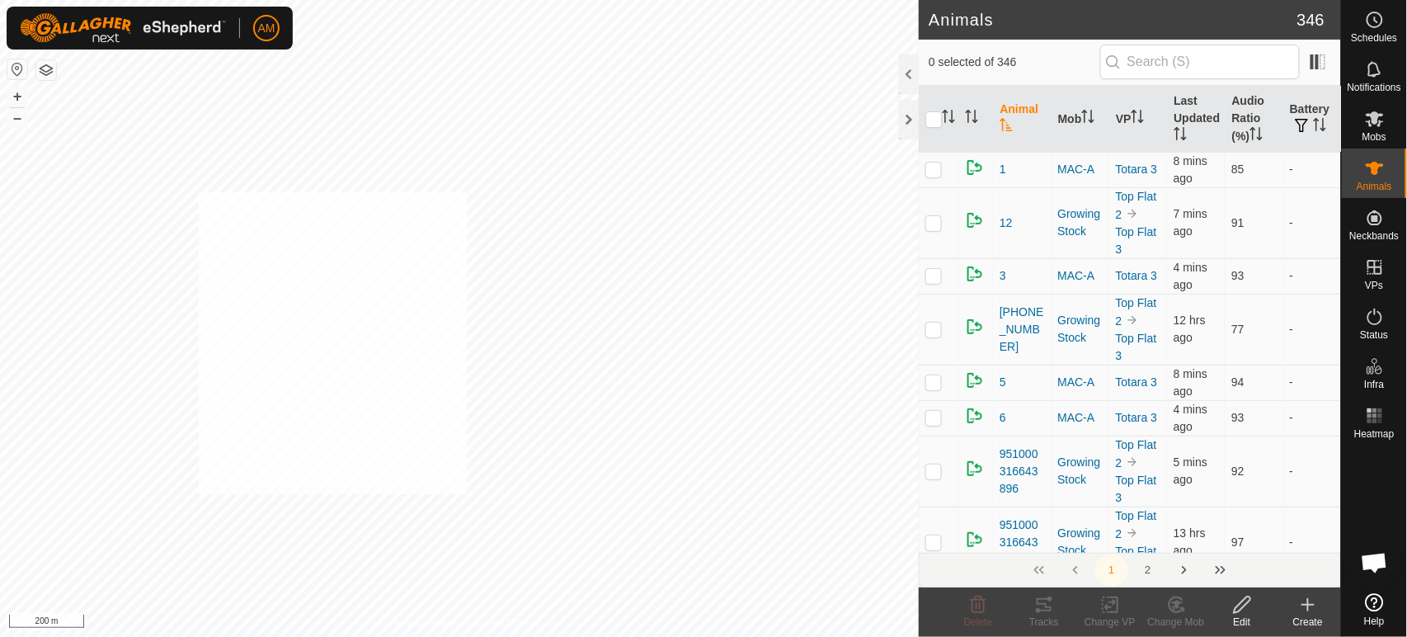
checkbox input "true"
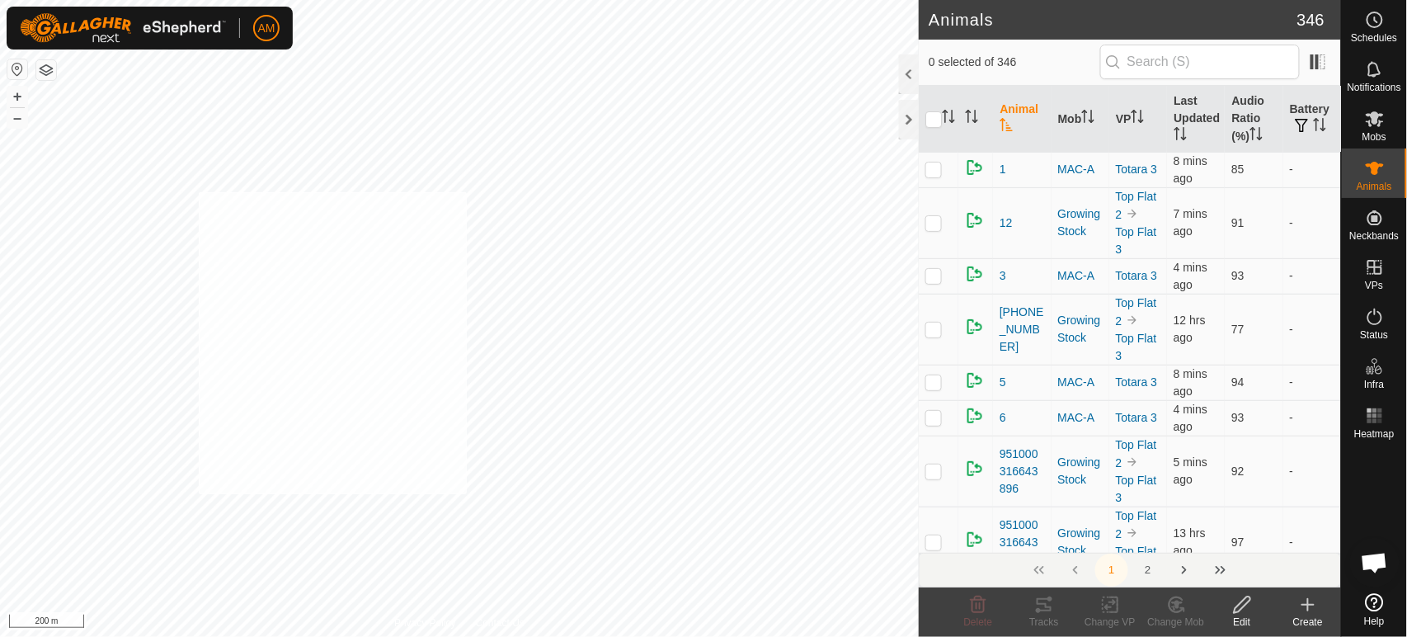
checkbox input "true"
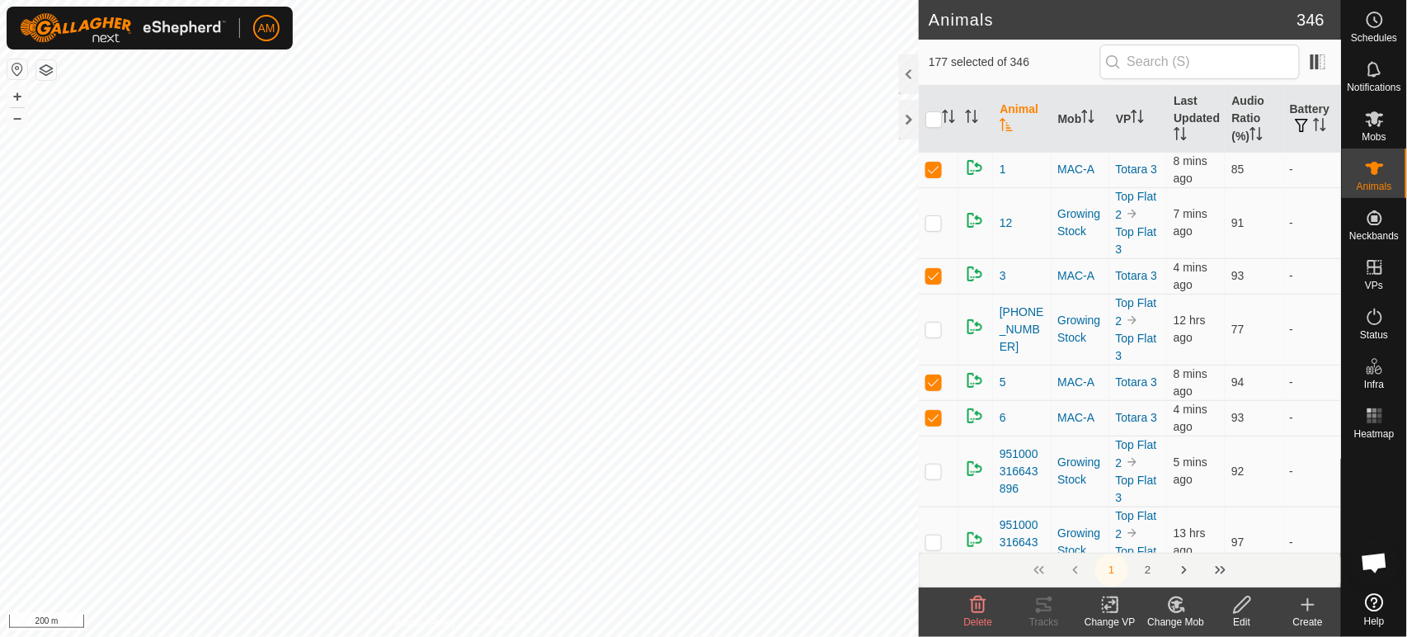
click at [1107, 616] on div "Change VP" at bounding box center [1110, 622] width 66 height 15
click at [1137, 540] on link "Choose VP..." at bounding box center [1160, 533] width 163 height 33
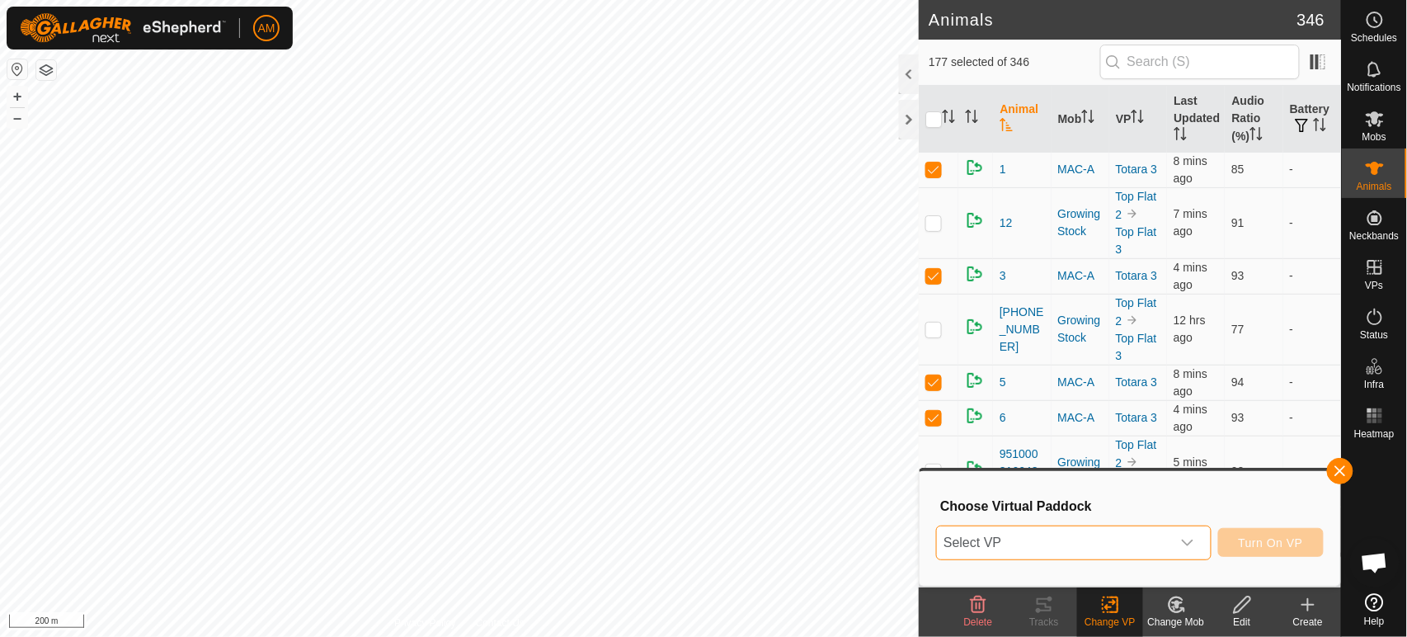
click at [1033, 536] on span "Select VP" at bounding box center [1053, 542] width 233 height 33
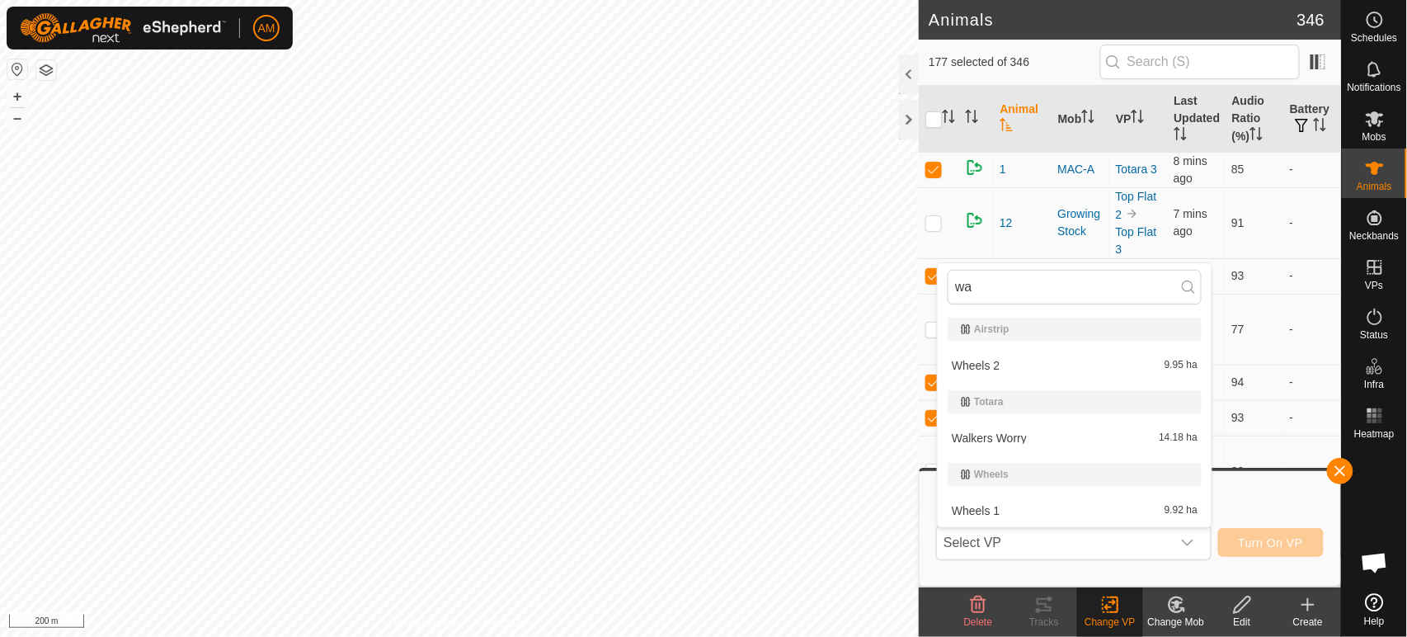
type input "wal"
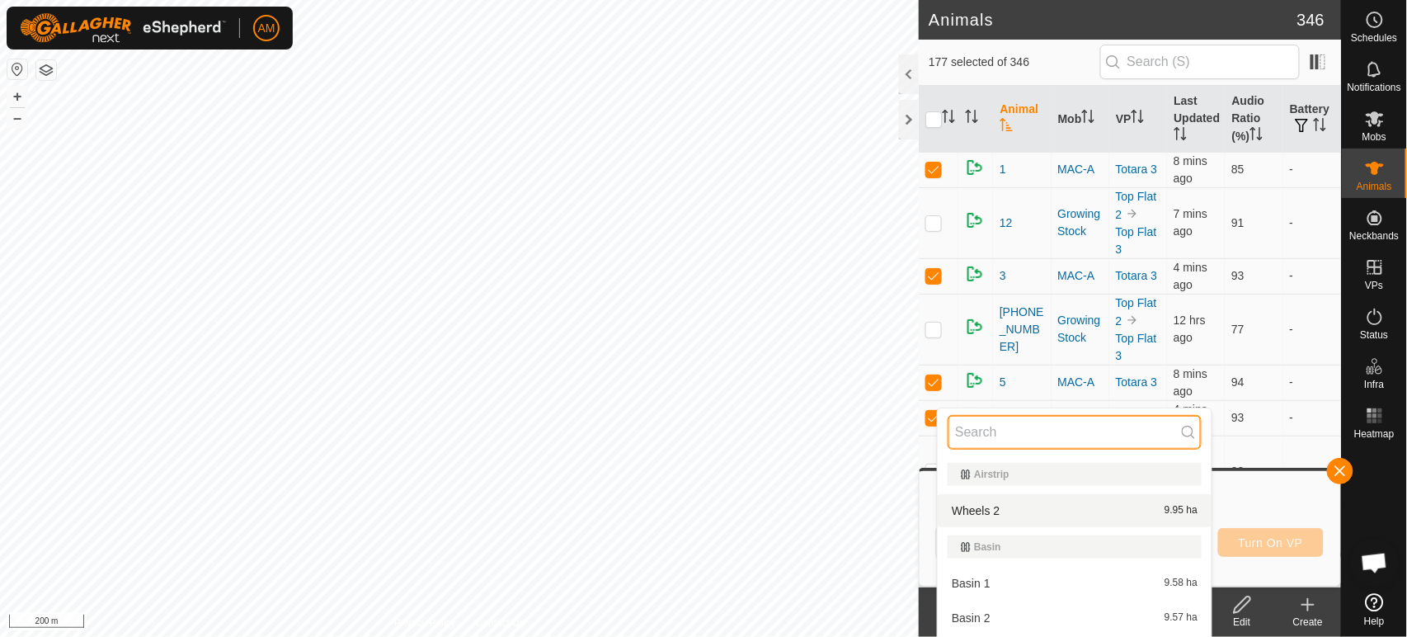
click at [989, 427] on input "text" at bounding box center [1075, 432] width 254 height 35
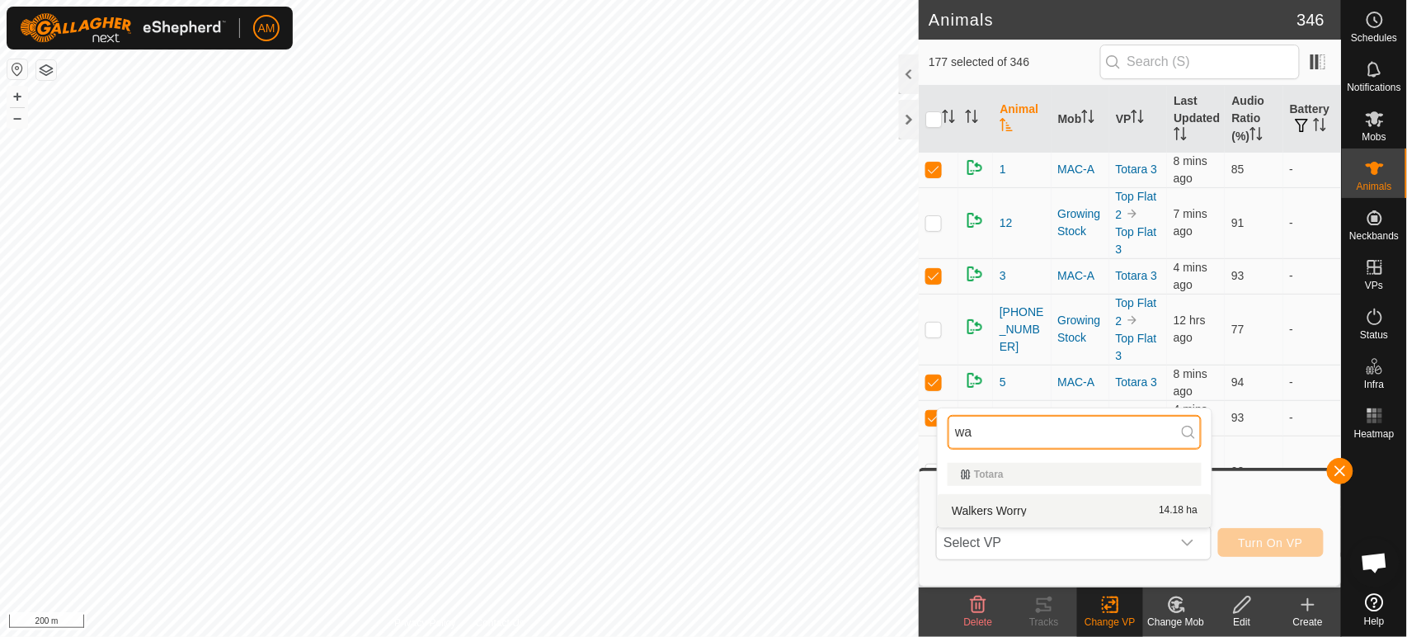
type input "wa"
click at [1002, 512] on li "Walkers Worry 14.18 ha" at bounding box center [1075, 510] width 274 height 33
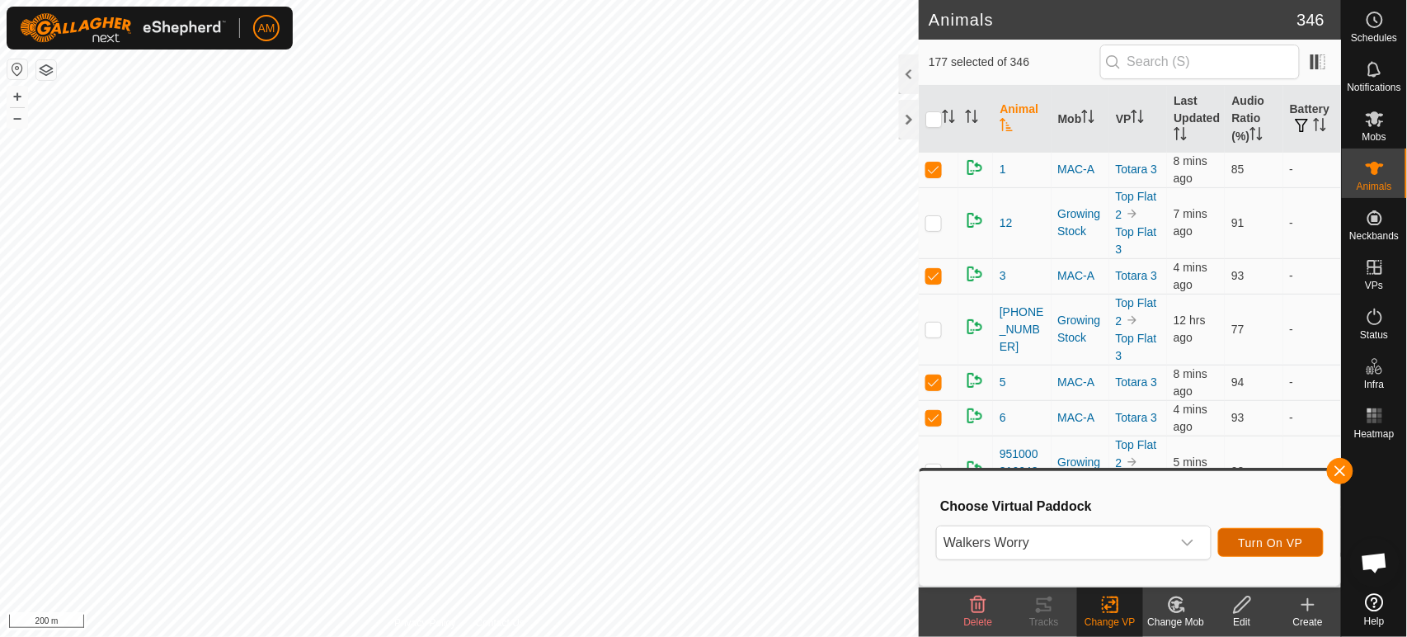
click at [1264, 532] on button "Turn On VP" at bounding box center [1272, 542] width 106 height 29
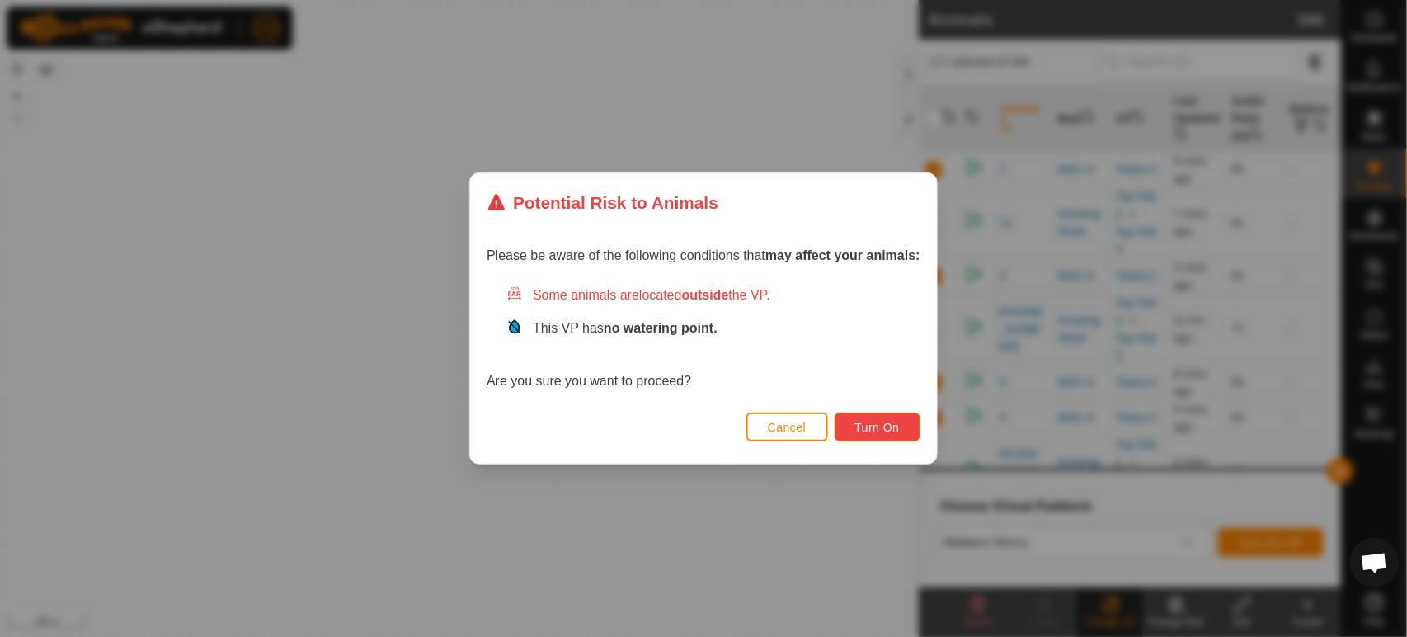
click at [897, 436] on button "Turn On" at bounding box center [878, 426] width 86 height 29
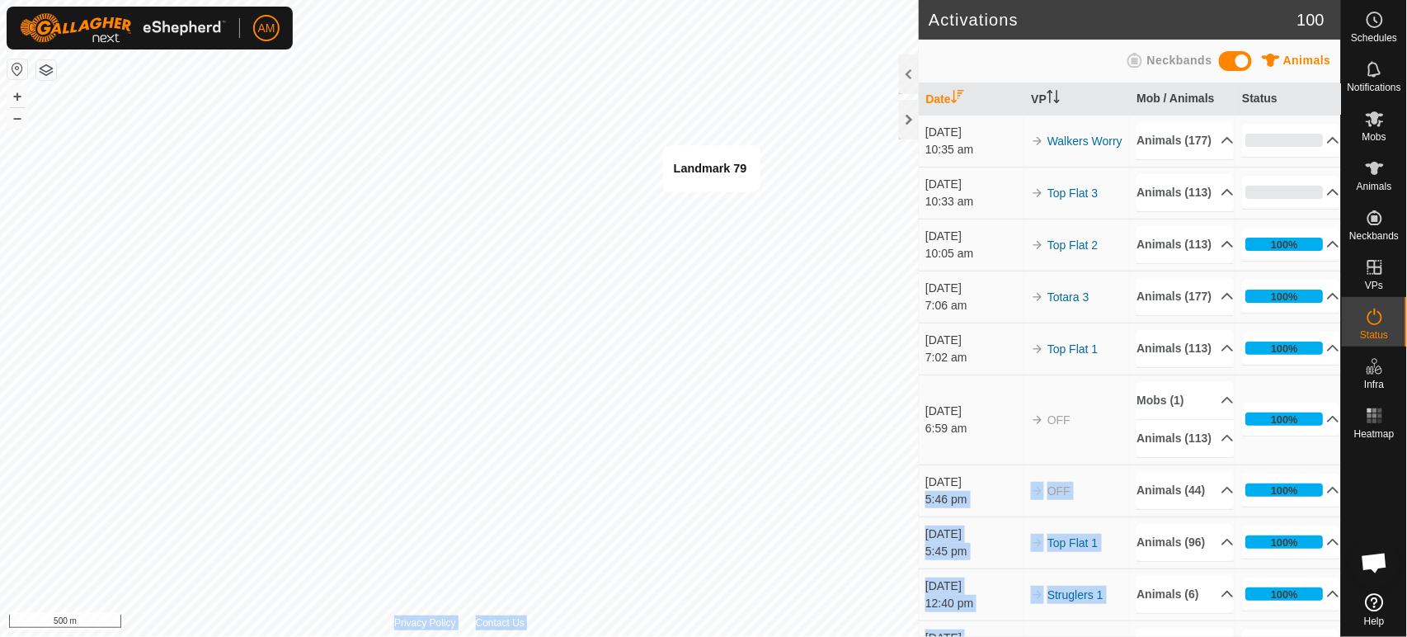
click at [694, 200] on div "Activations 100 Animals Neckbands Date VP Mob / Animals Status [DATE] 10:35 am …" at bounding box center [670, 318] width 1341 height 637
